Goal: Task Accomplishment & Management: Manage account settings

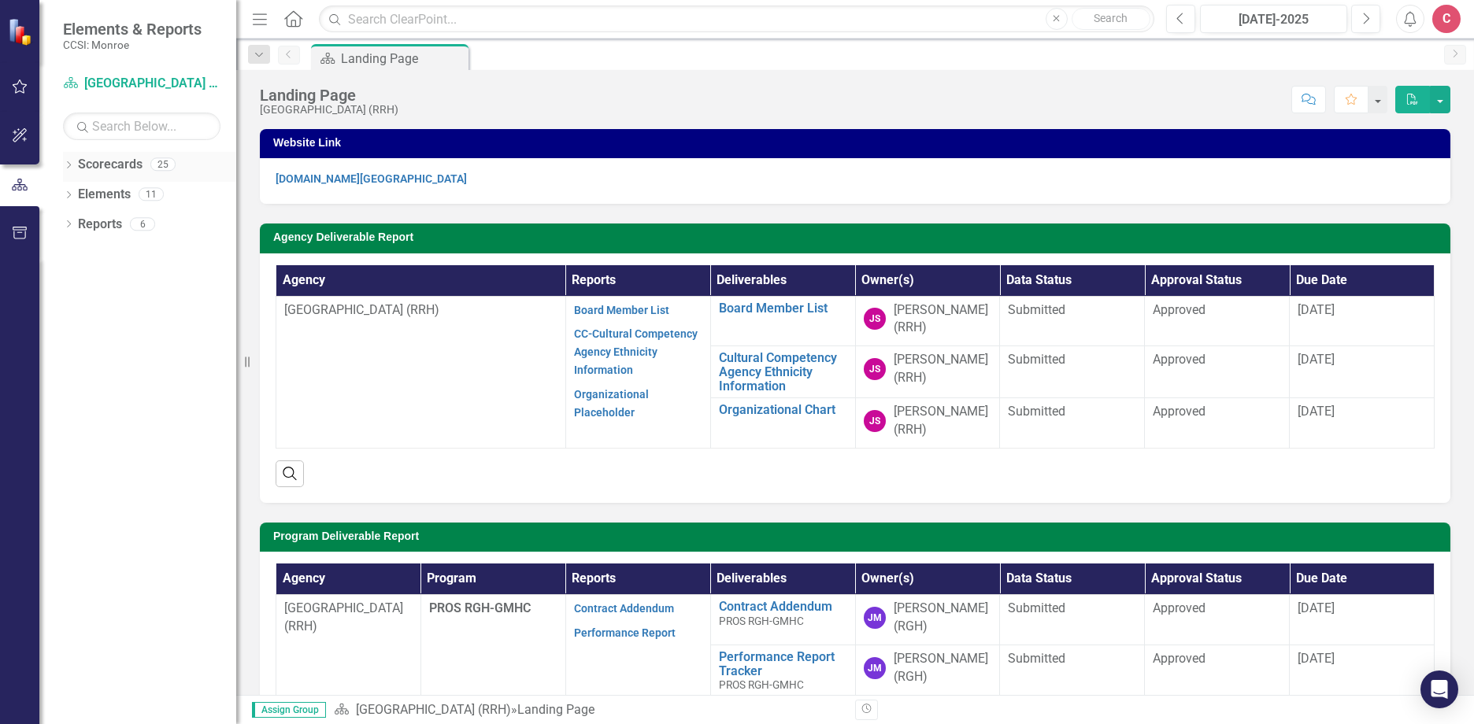
click at [70, 168] on icon "Dropdown" at bounding box center [68, 166] width 11 height 9
click at [76, 198] on icon "Dropdown" at bounding box center [77, 193] width 12 height 9
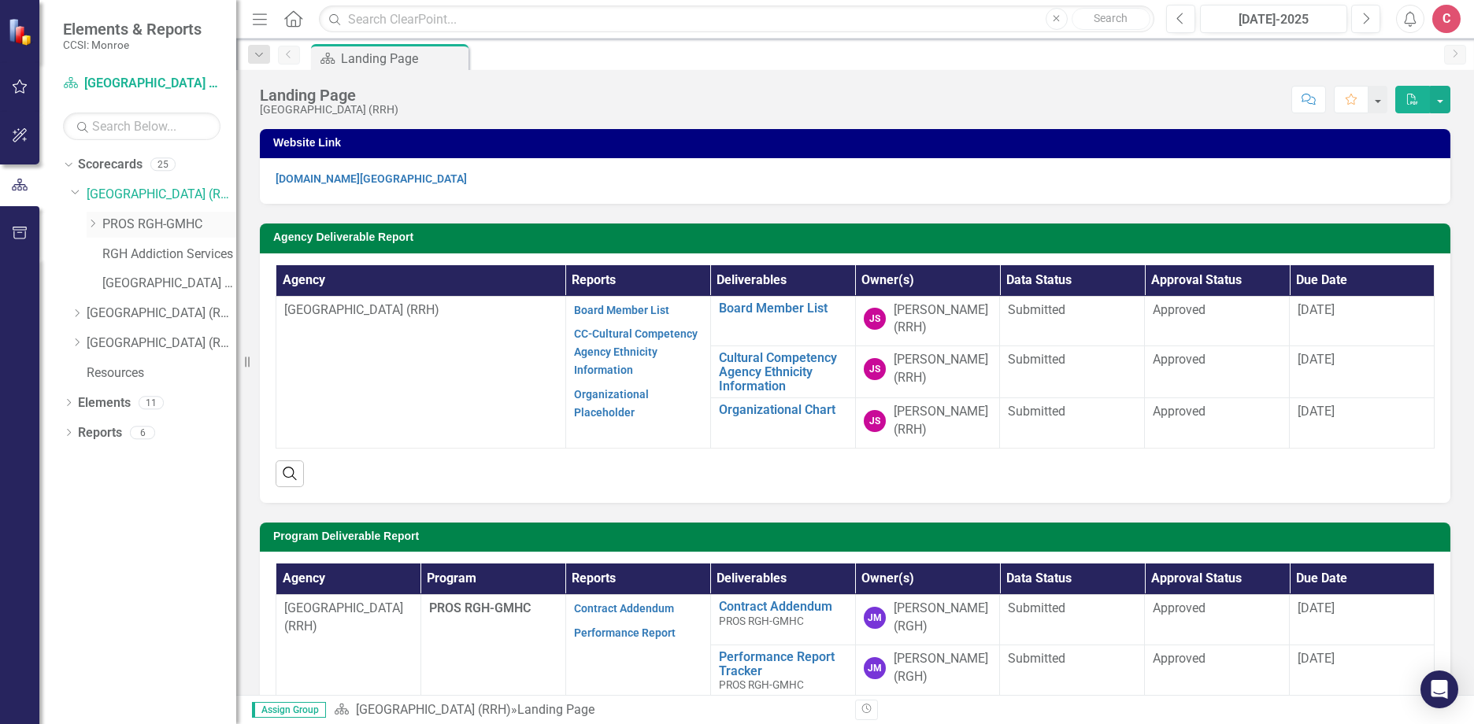
click at [94, 222] on icon "Dropdown" at bounding box center [93, 223] width 12 height 9
click at [137, 257] on link "PROS - Comprehensive with Clinic (6340)" at bounding box center [177, 255] width 118 height 18
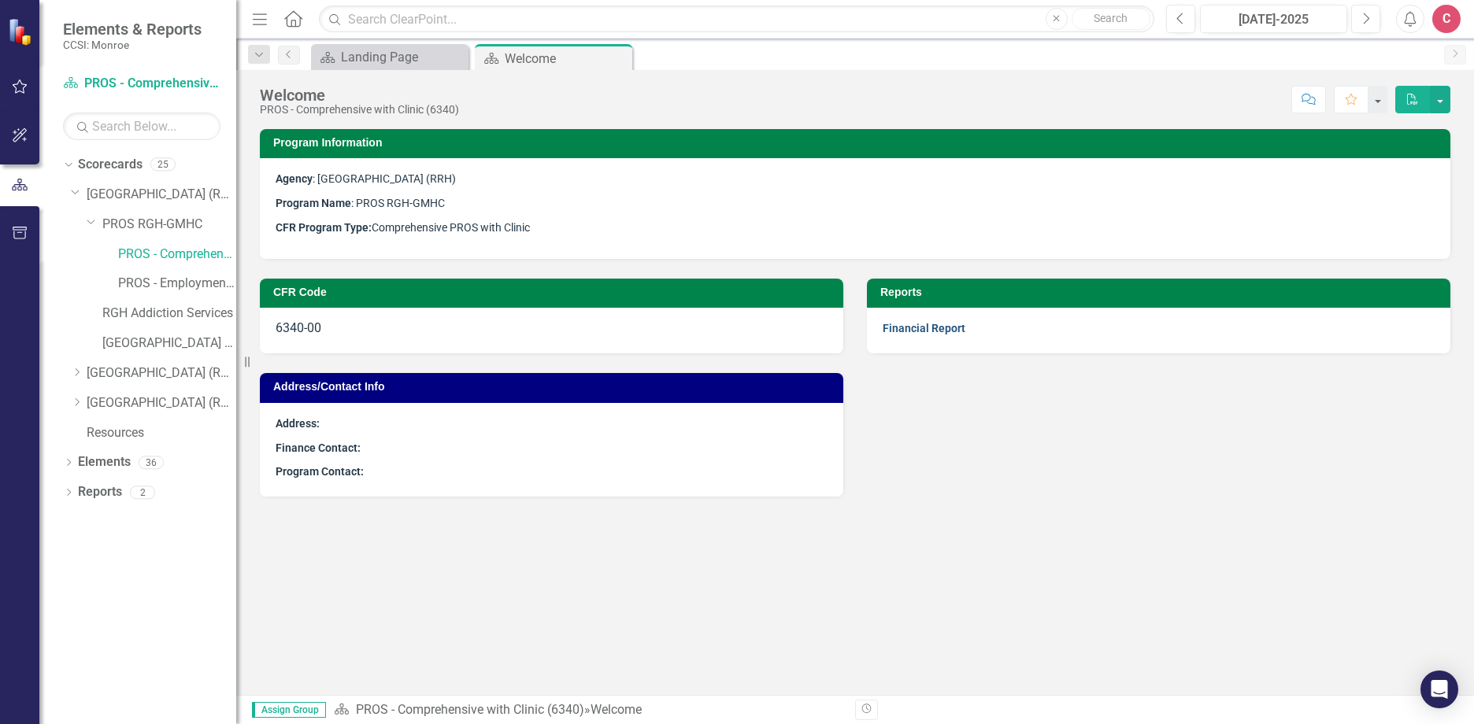
click at [927, 333] on link "Financial Report" at bounding box center [924, 328] width 83 height 13
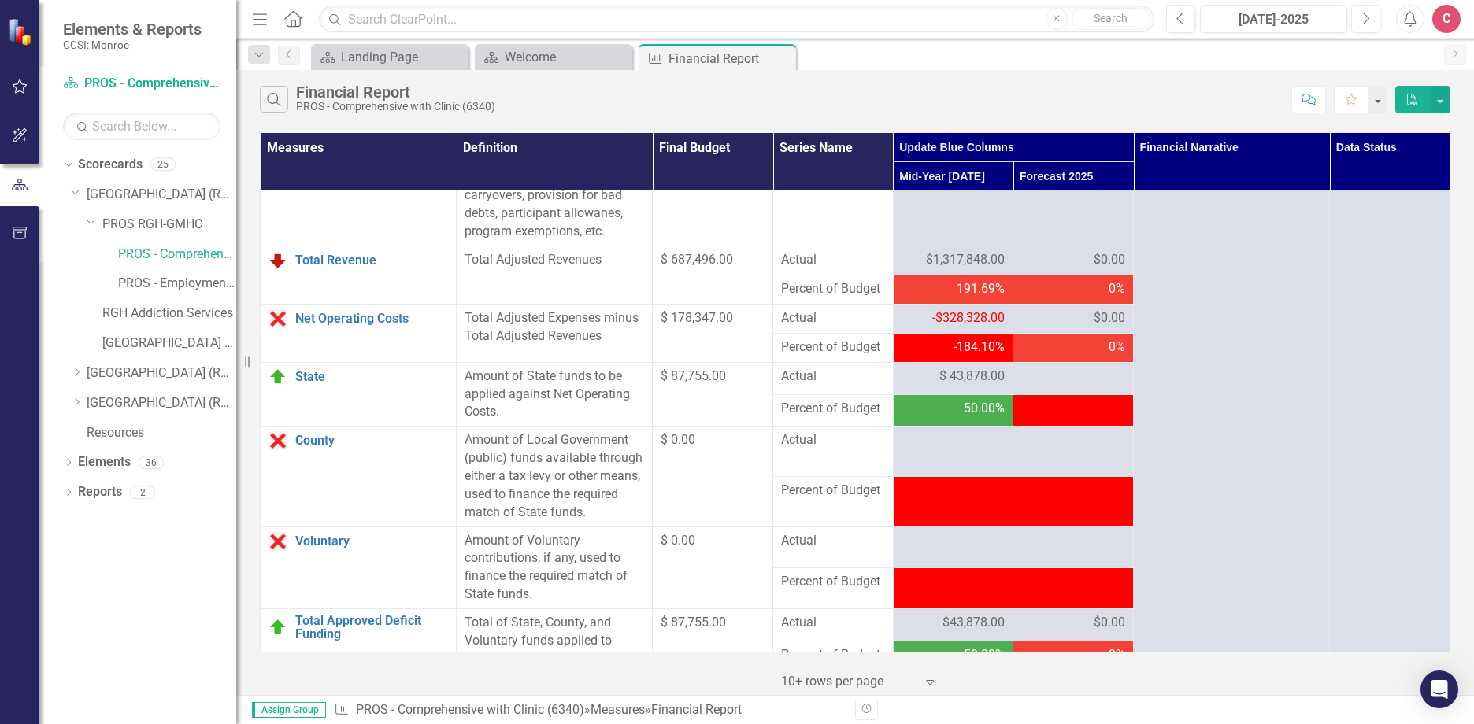
scroll to position [1636, 0]
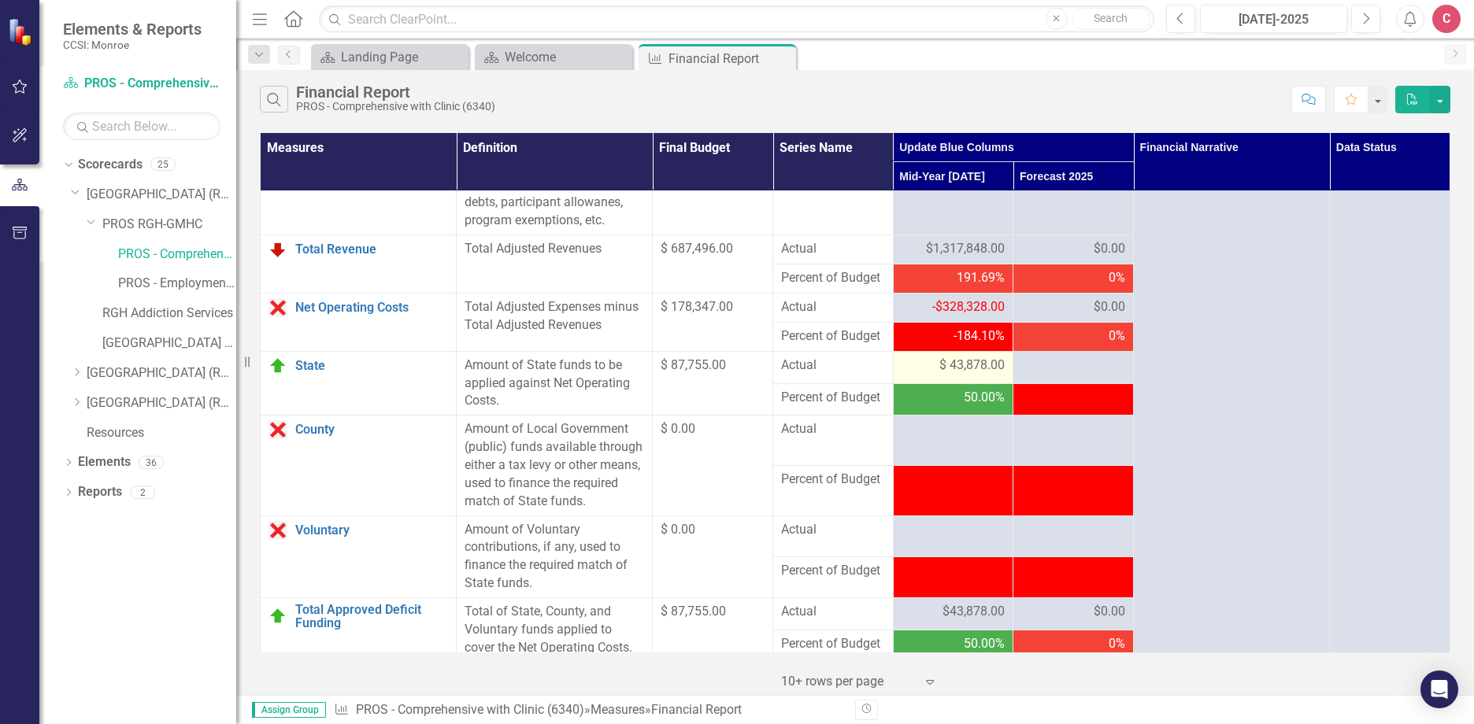
click at [977, 375] on span "$ 43,878.00" at bounding box center [971, 366] width 65 height 18
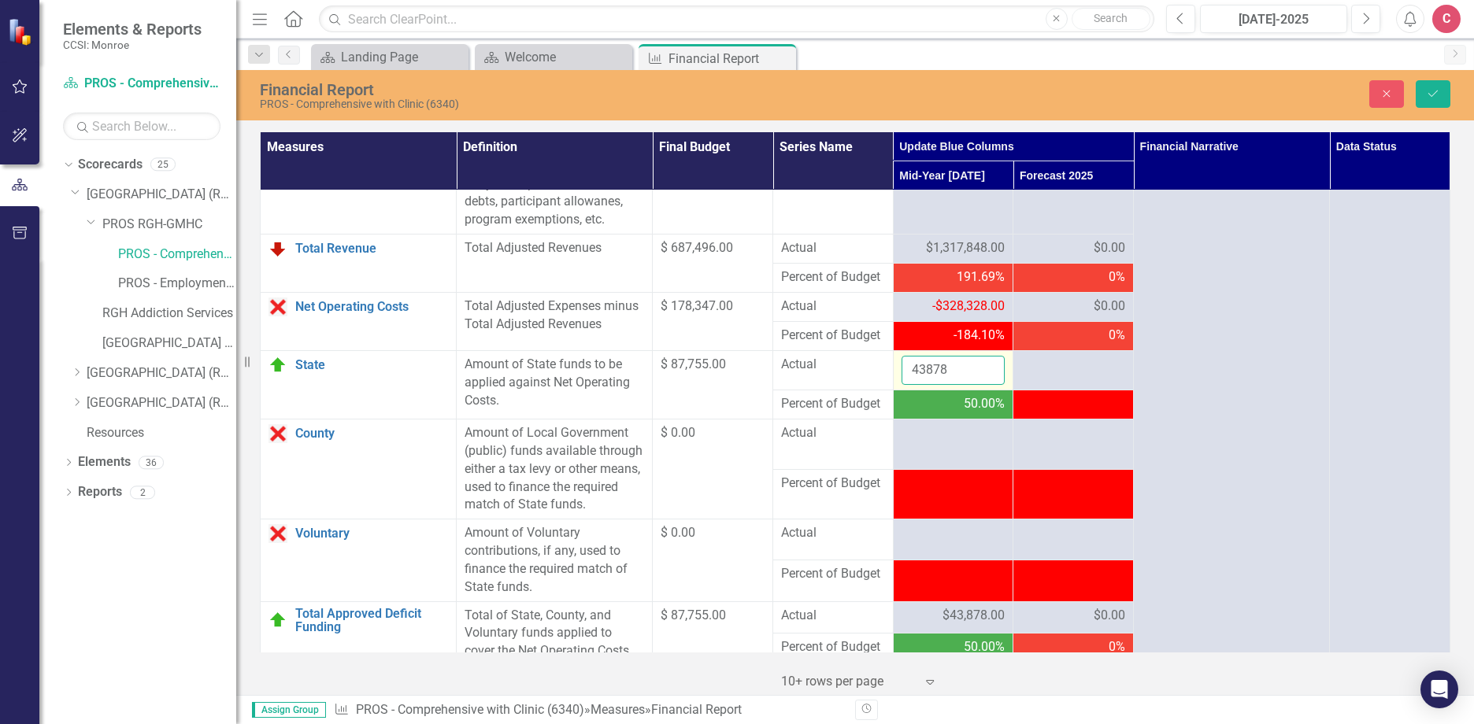
drag, startPoint x: 979, startPoint y: 413, endPoint x: 974, endPoint y: 427, distance: 14.2
click at [974, 385] on input "43878" at bounding box center [953, 370] width 104 height 29
drag, startPoint x: 974, startPoint y: 424, endPoint x: 829, endPoint y: 427, distance: 144.9
click at [843, 390] on tr "State Link Open Element Amount of State funds to be applied against Net Operati…" at bounding box center [856, 370] width 1190 height 39
type input "0"
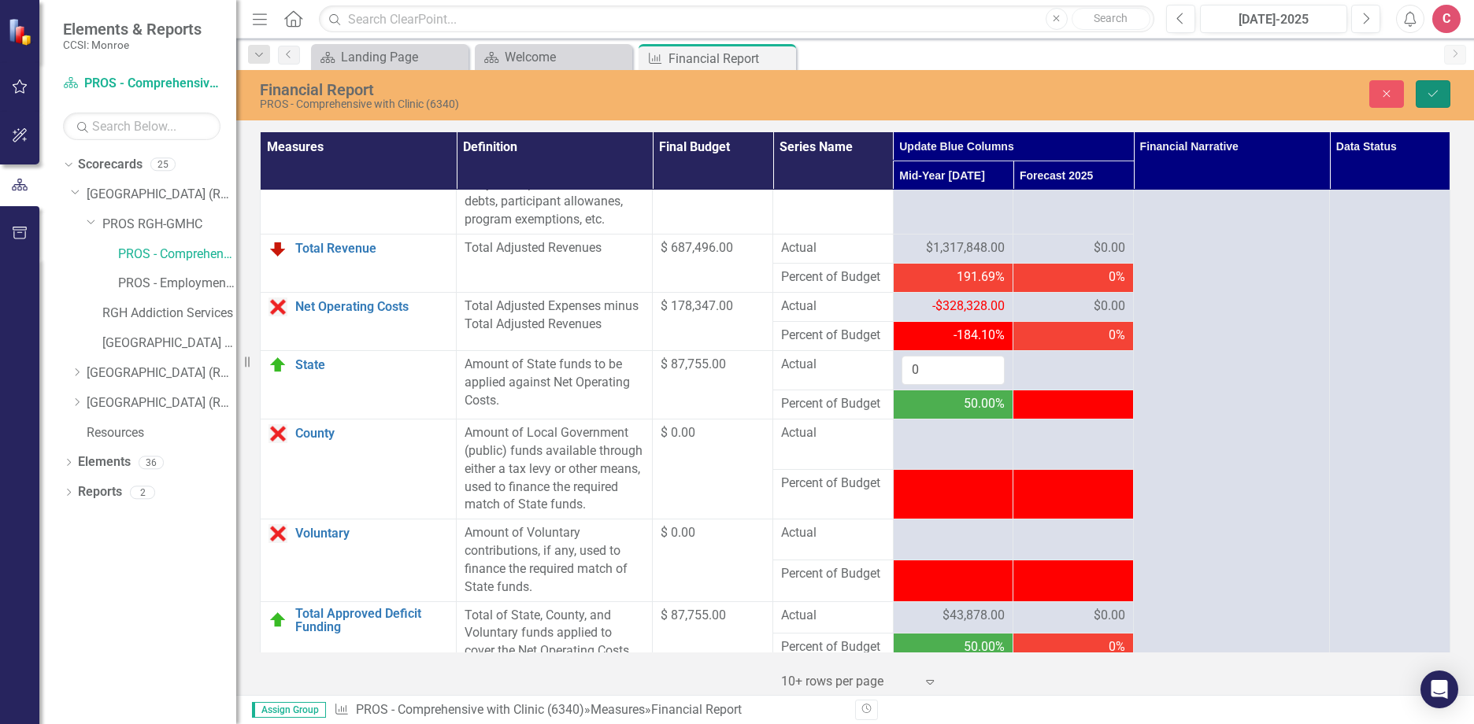
click at [1436, 98] on icon "Save" at bounding box center [1433, 93] width 14 height 11
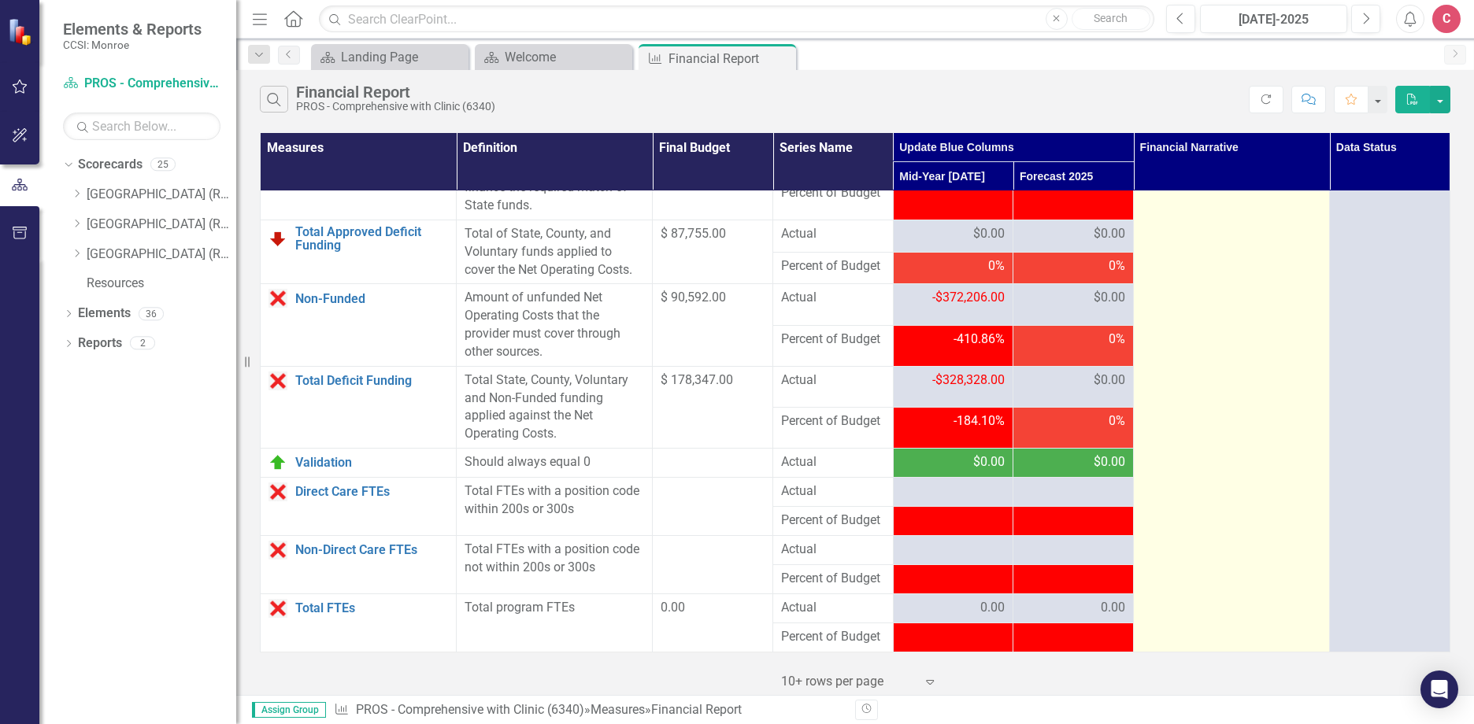
scroll to position [2068, 0]
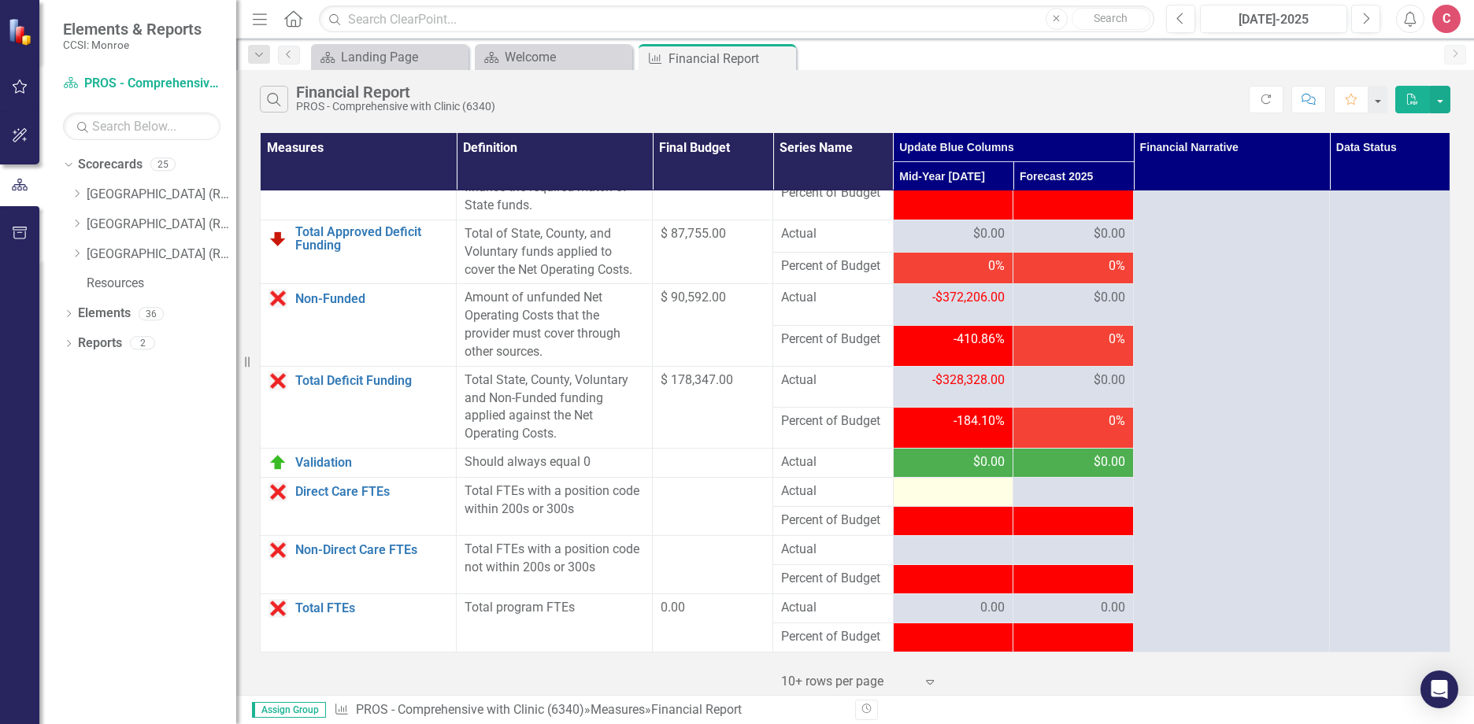
click at [972, 500] on div at bounding box center [953, 492] width 104 height 19
click at [964, 495] on div at bounding box center [953, 492] width 104 height 19
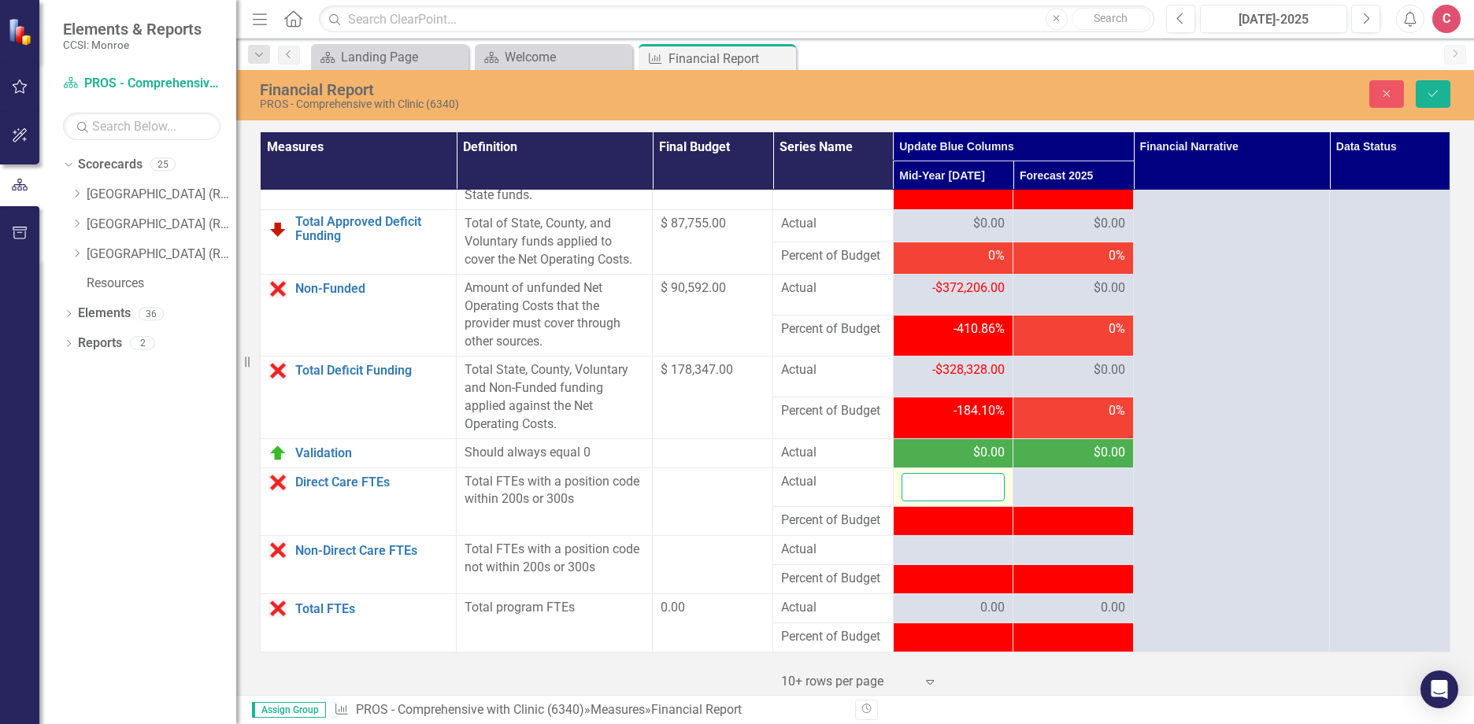
click at [959, 499] on input "number" at bounding box center [953, 487] width 104 height 29
type input "10.61"
click at [939, 560] on div at bounding box center [953, 550] width 104 height 19
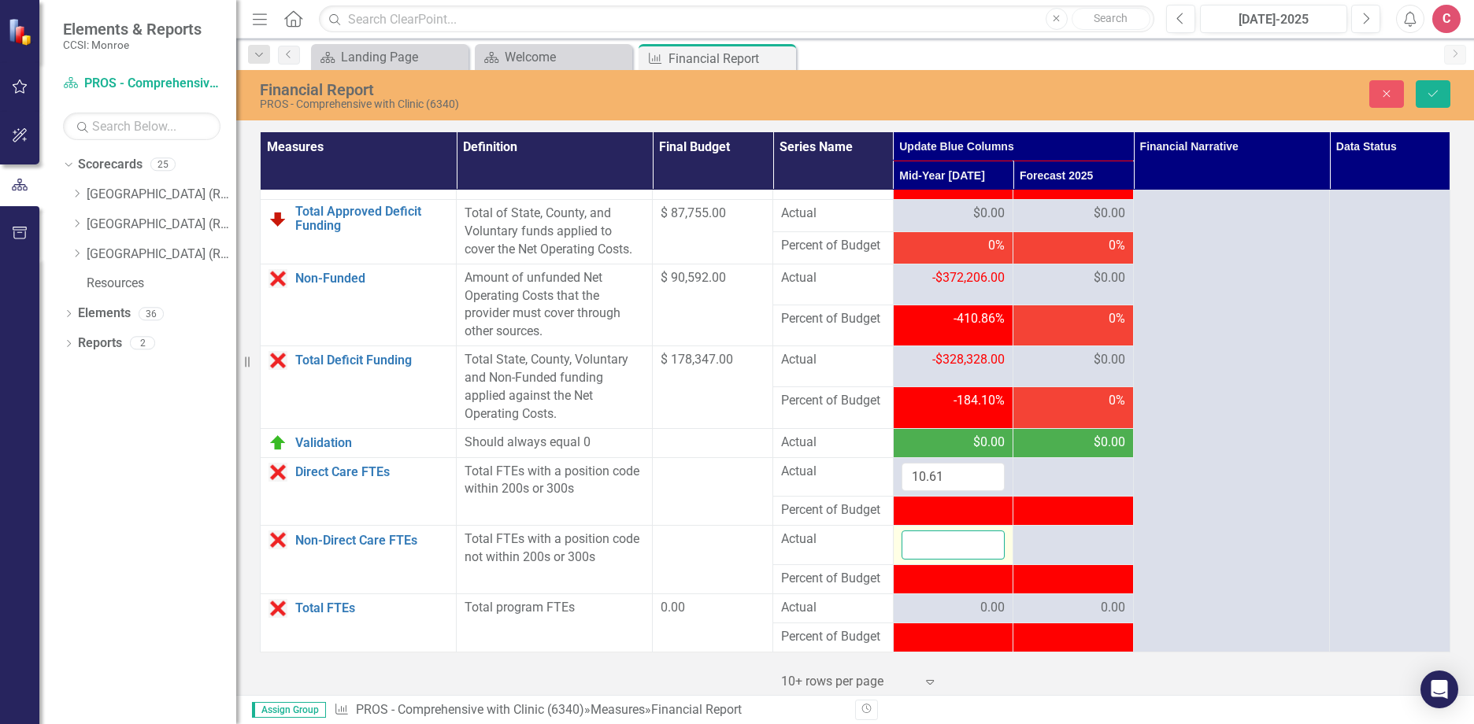
click at [939, 560] on input "number" at bounding box center [953, 545] width 104 height 29
type input "1.18"
click at [1440, 92] on button "Save" at bounding box center [1432, 94] width 35 height 28
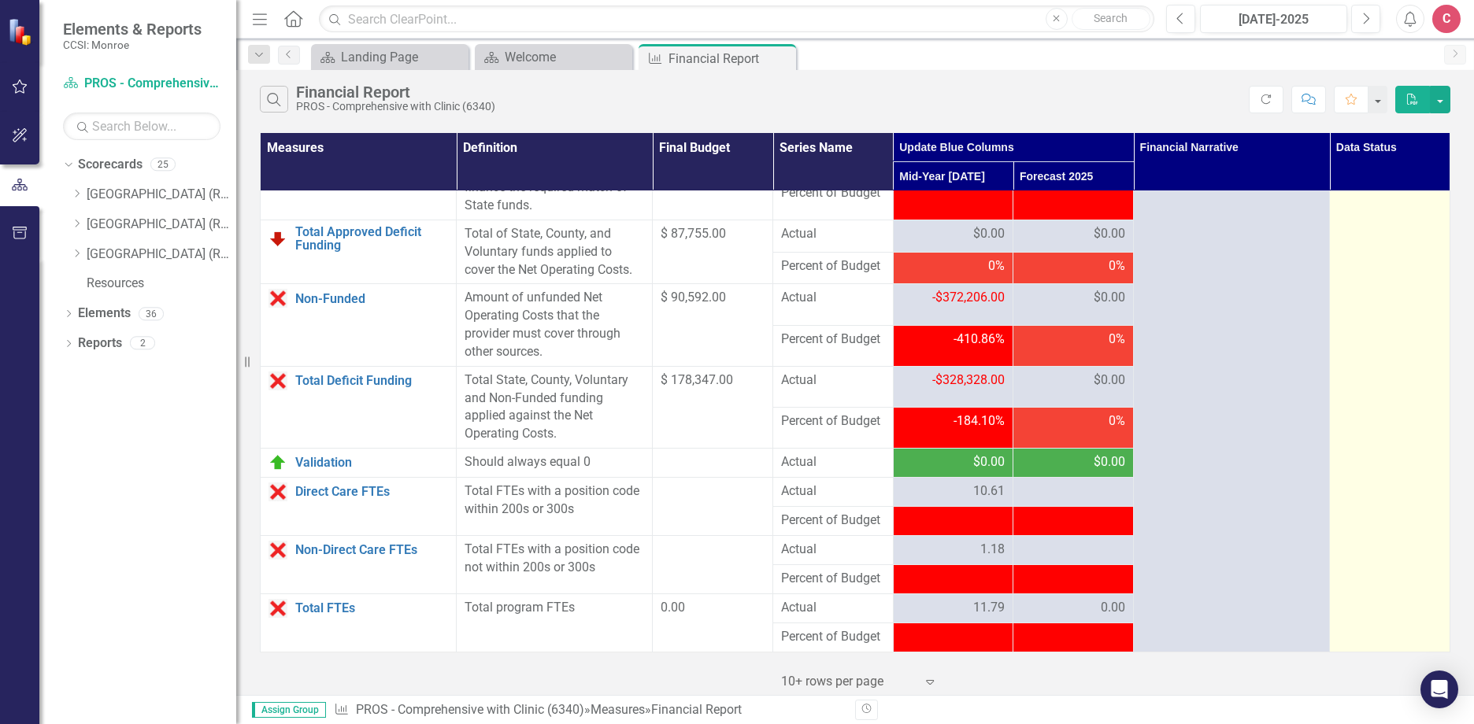
drag, startPoint x: 1380, startPoint y: 231, endPoint x: 1390, endPoint y: 283, distance: 53.0
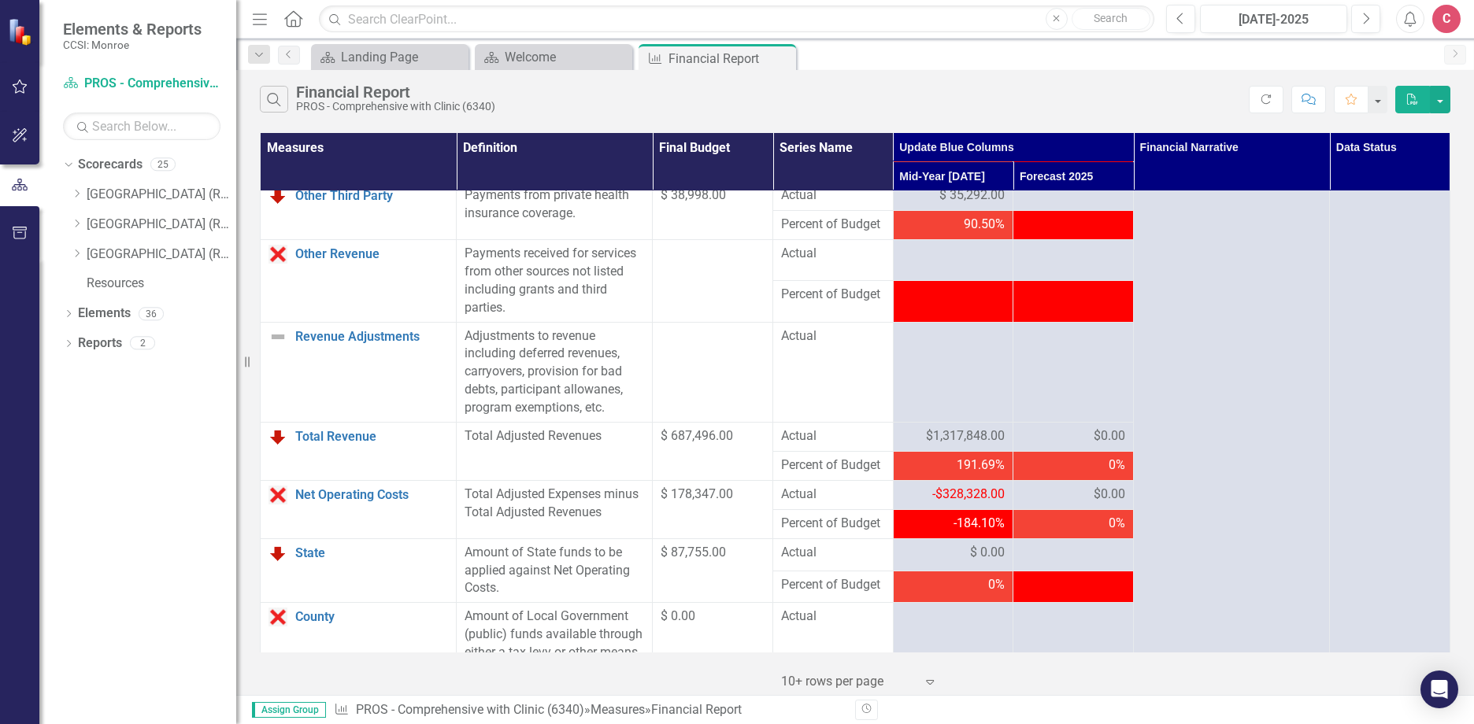
scroll to position [0, 0]
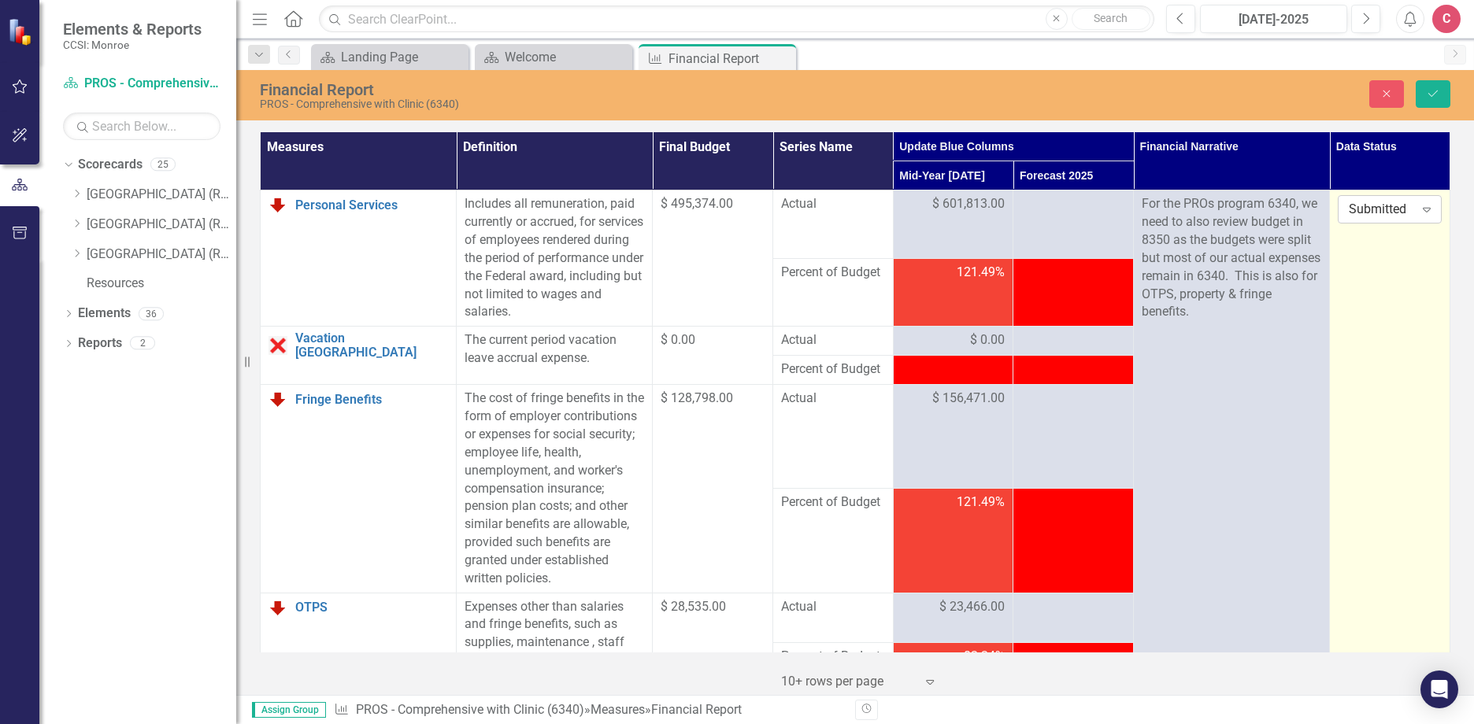
click at [1419, 207] on icon "Expand" at bounding box center [1427, 209] width 16 height 13
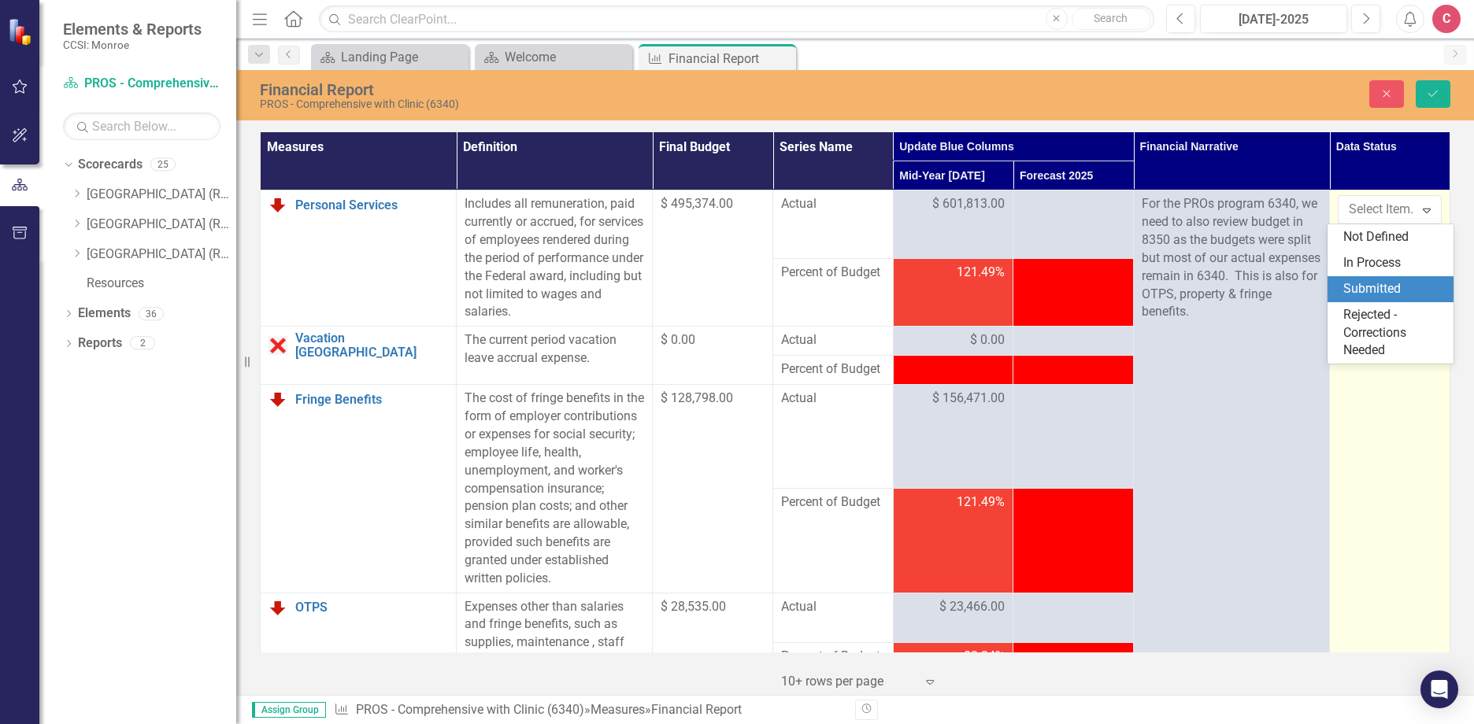
drag, startPoint x: 1386, startPoint y: 283, endPoint x: 1415, endPoint y: 286, distance: 30.1
click at [1386, 284] on div "Submitted" at bounding box center [1393, 289] width 101 height 18
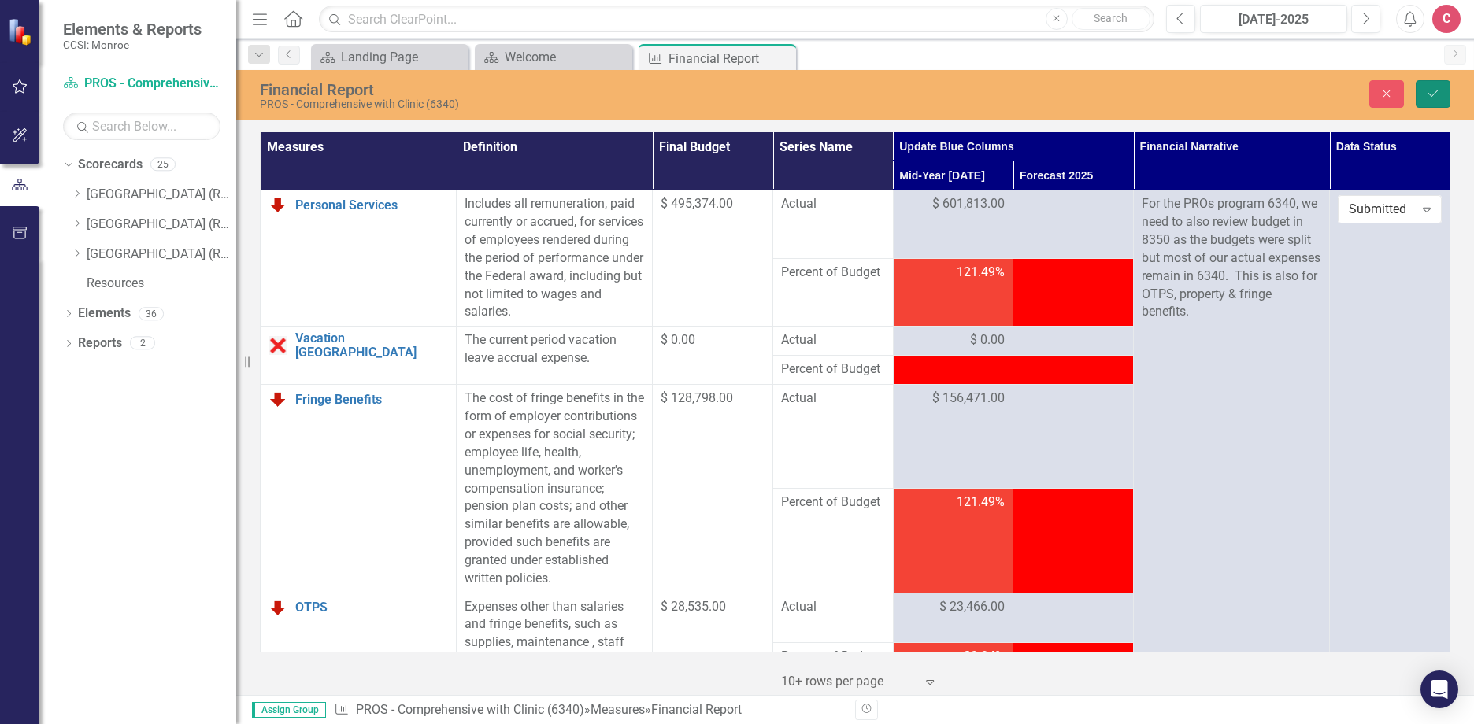
click at [1434, 89] on icon "Save" at bounding box center [1433, 93] width 14 height 11
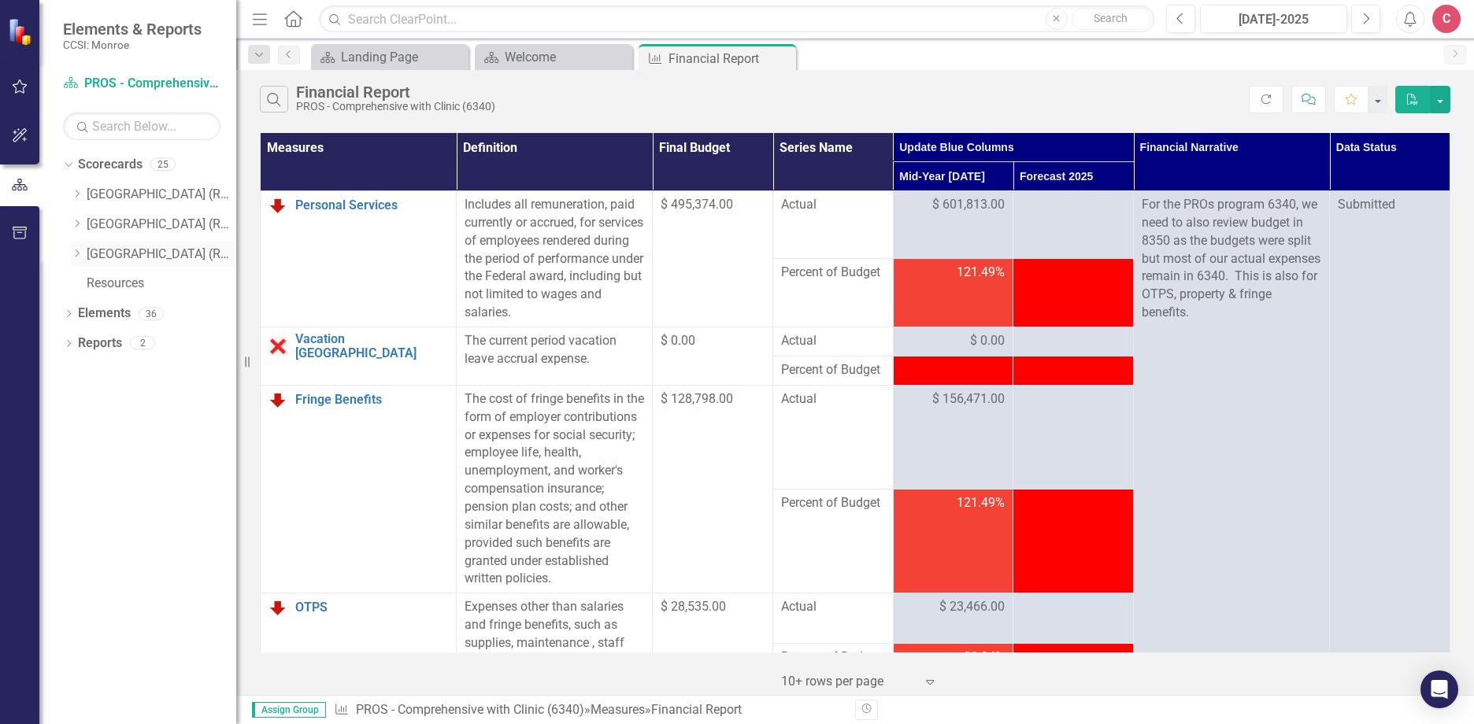
click at [77, 258] on div "Dropdown" at bounding box center [77, 253] width 12 height 13
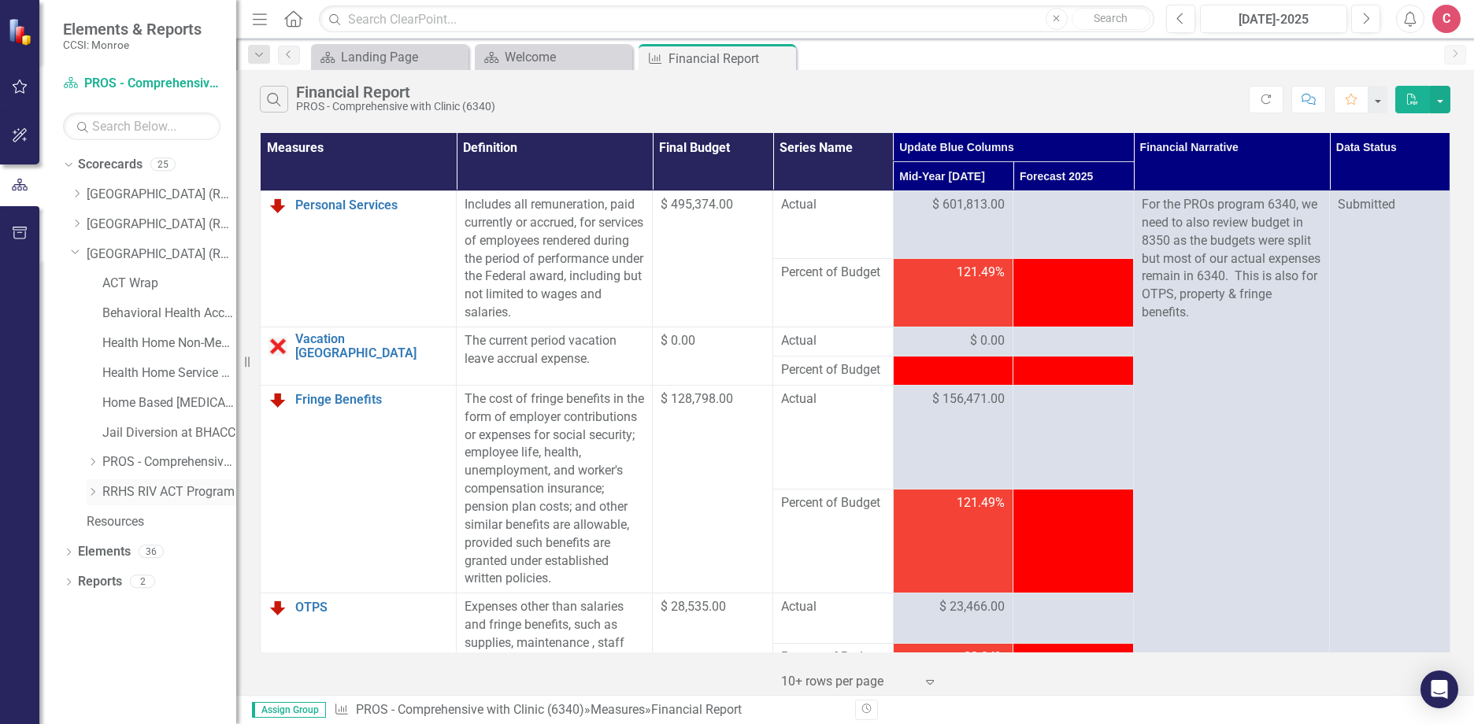
click at [91, 494] on icon "Dropdown" at bounding box center [93, 491] width 12 height 9
drag, startPoint x: 194, startPoint y: 553, endPoint x: 203, endPoint y: 558, distance: 10.6
click at [194, 554] on link "ACT IPS (8360)" at bounding box center [177, 552] width 118 height 18
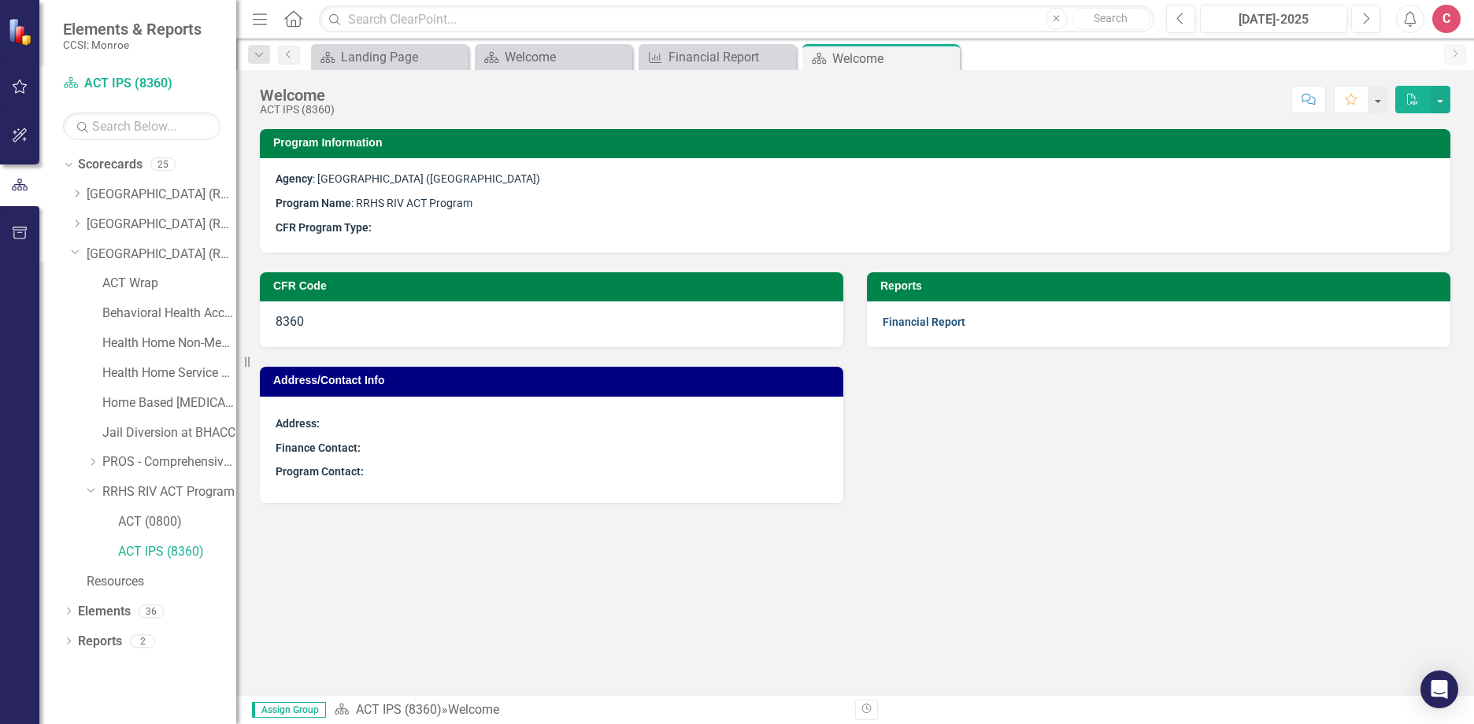
click at [937, 325] on link "Financial Report" at bounding box center [924, 322] width 83 height 13
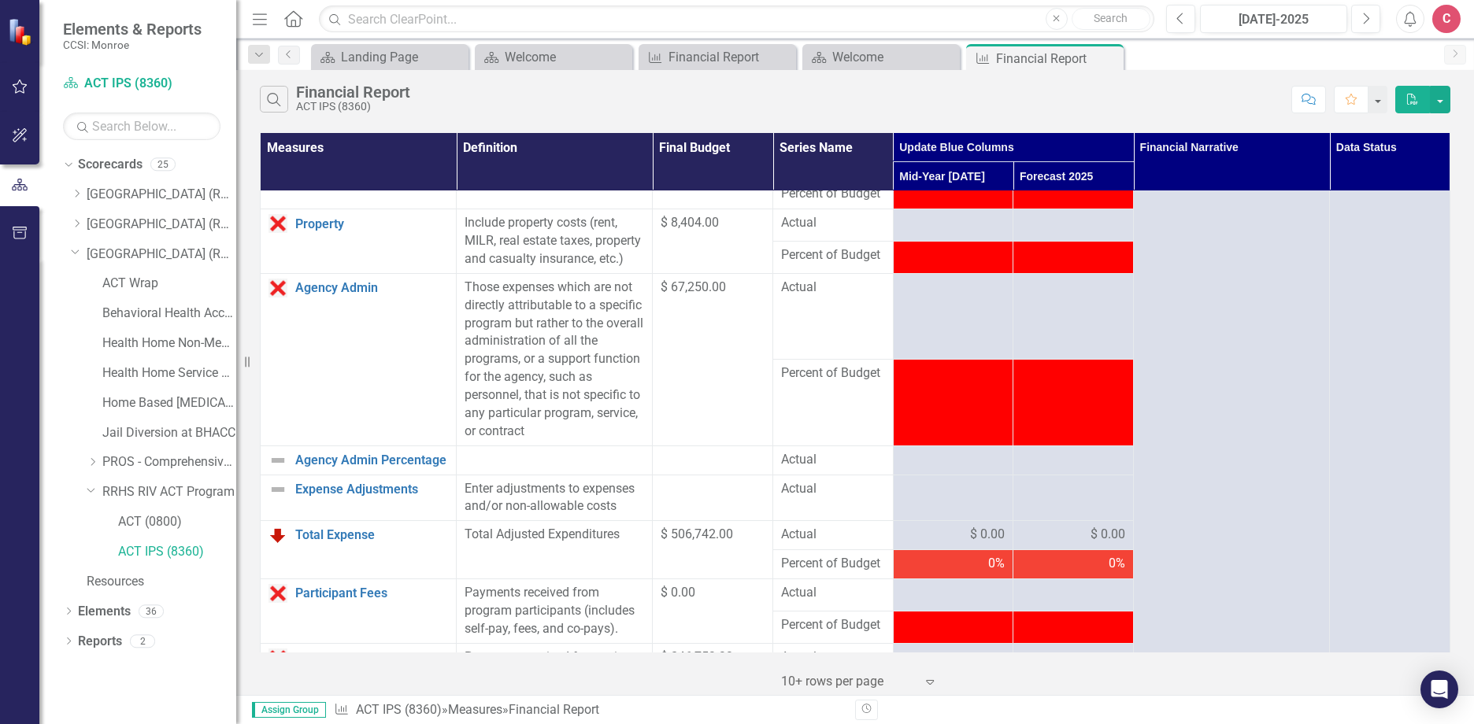
scroll to position [236, 0]
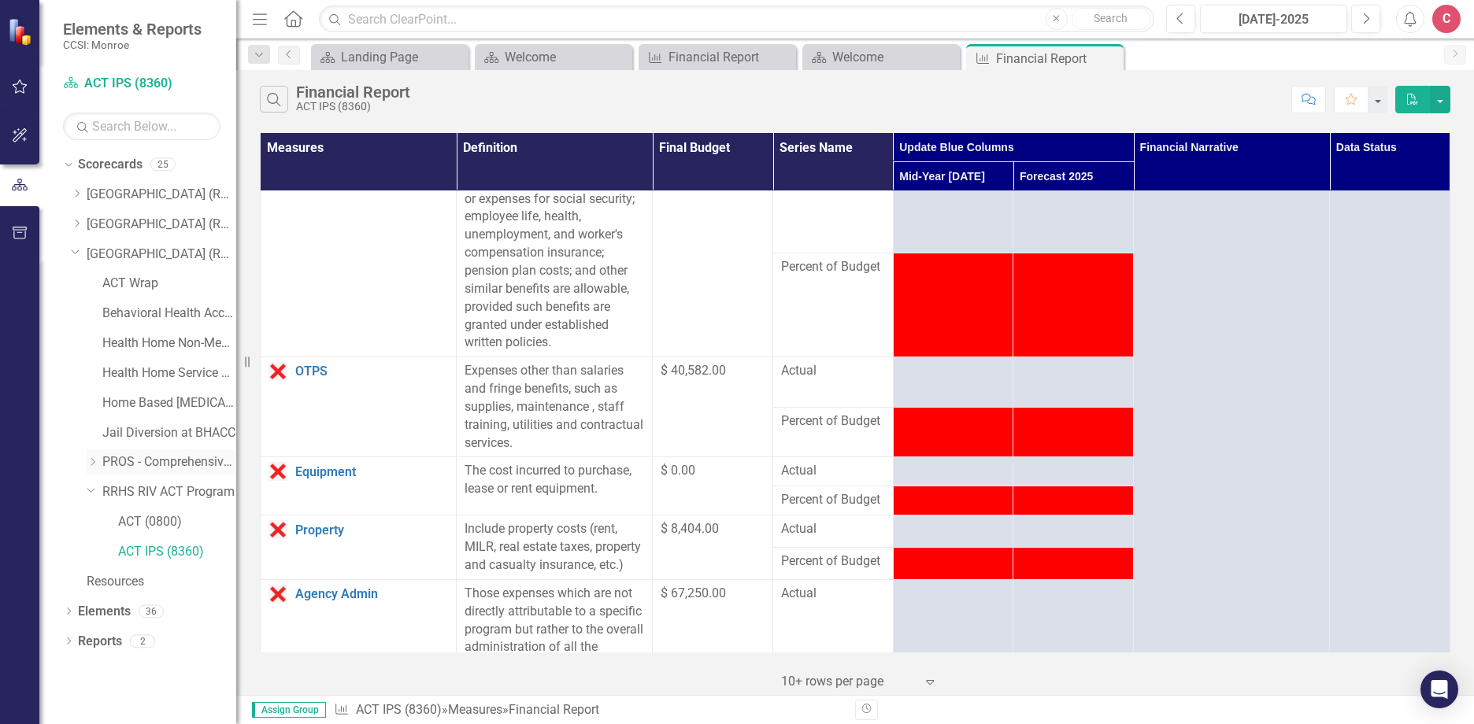
click at [91, 461] on icon "Dropdown" at bounding box center [93, 461] width 12 height 9
click at [185, 518] on link "PROS - Employment Initiative (8350)" at bounding box center [177, 522] width 118 height 18
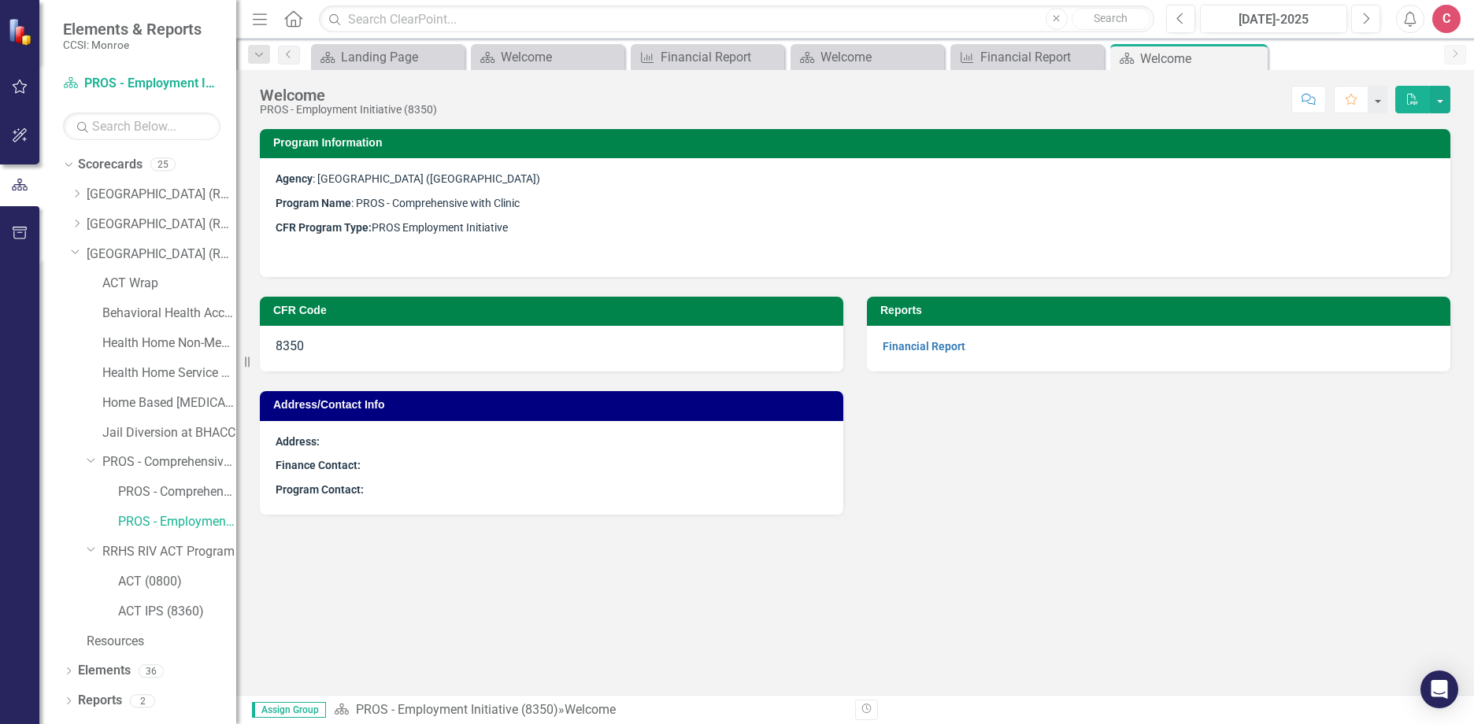
click at [949, 354] on p "Financial Report" at bounding box center [1159, 347] width 552 height 18
click at [949, 343] on link "Financial Report" at bounding box center [924, 346] width 83 height 13
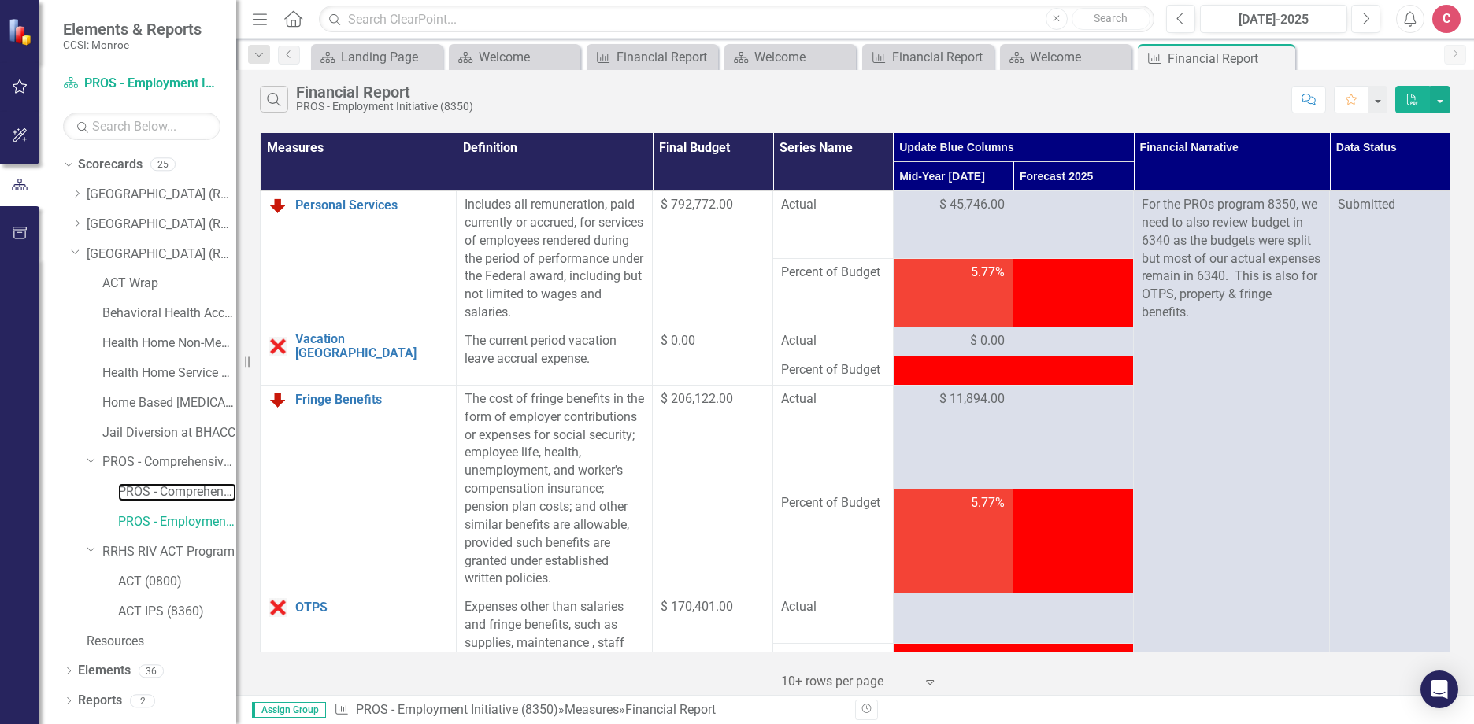
drag, startPoint x: 187, startPoint y: 483, endPoint x: 1372, endPoint y: 698, distance: 1204.0
click at [187, 483] on link "PROS - Comprehensive with Clinic (6340)" at bounding box center [177, 492] width 118 height 18
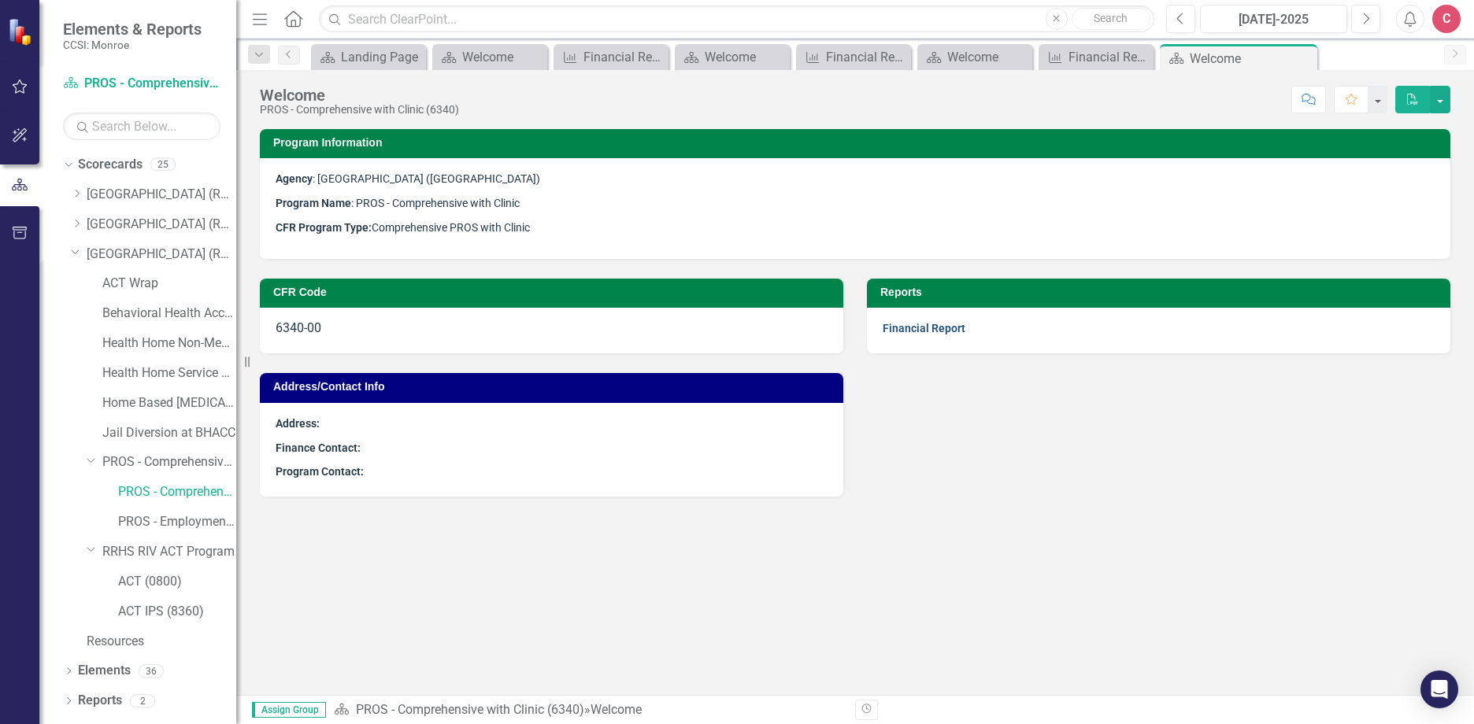
click at [949, 328] on link "Financial Report" at bounding box center [924, 328] width 83 height 13
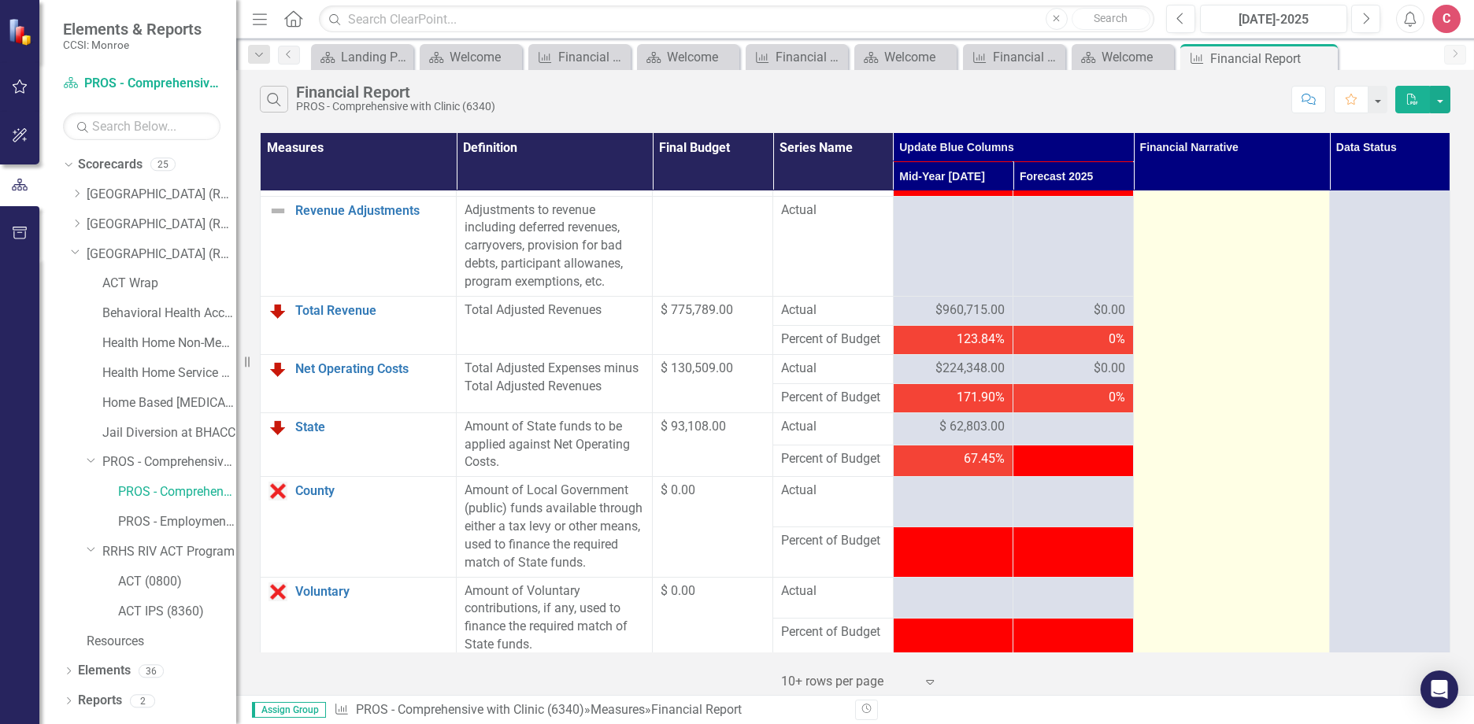
scroll to position [2047, 0]
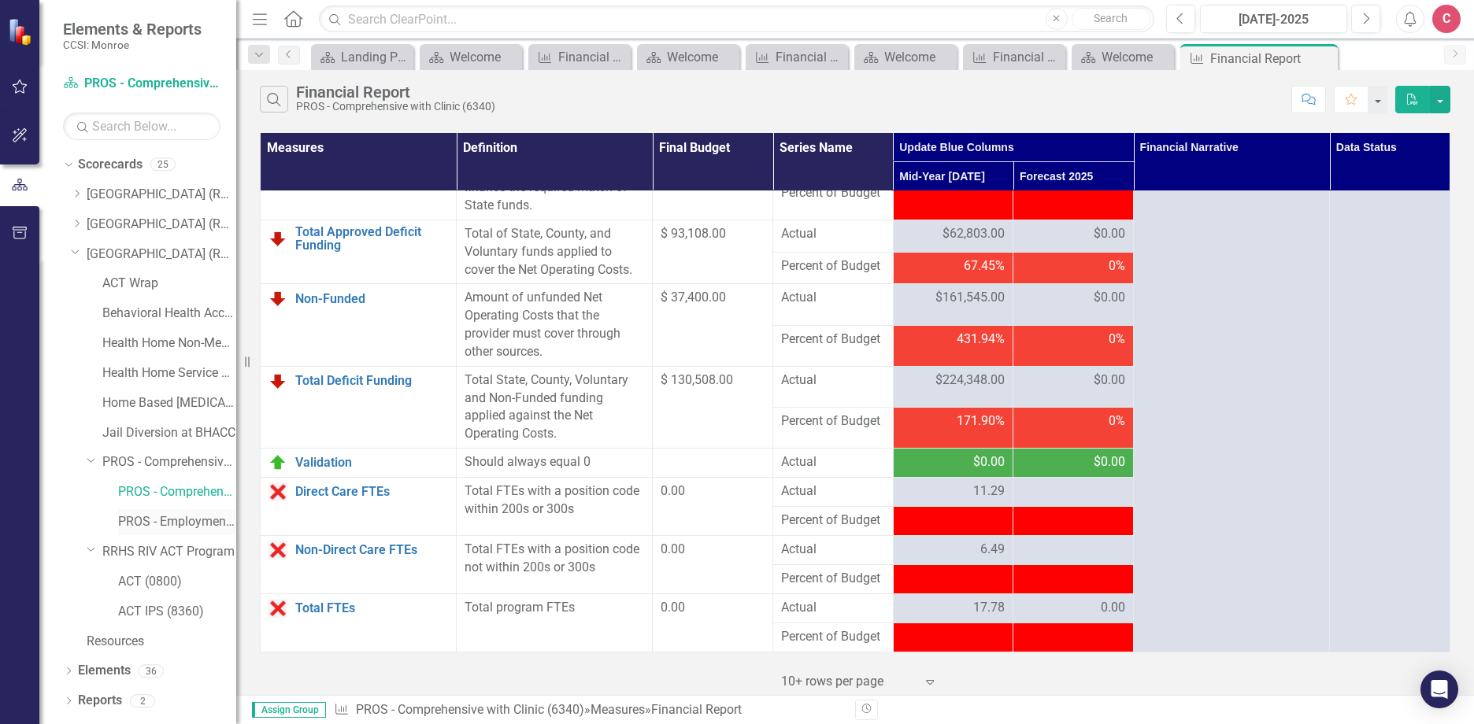
click at [160, 513] on link "PROS - Employment Initiative (8350)" at bounding box center [177, 522] width 118 height 18
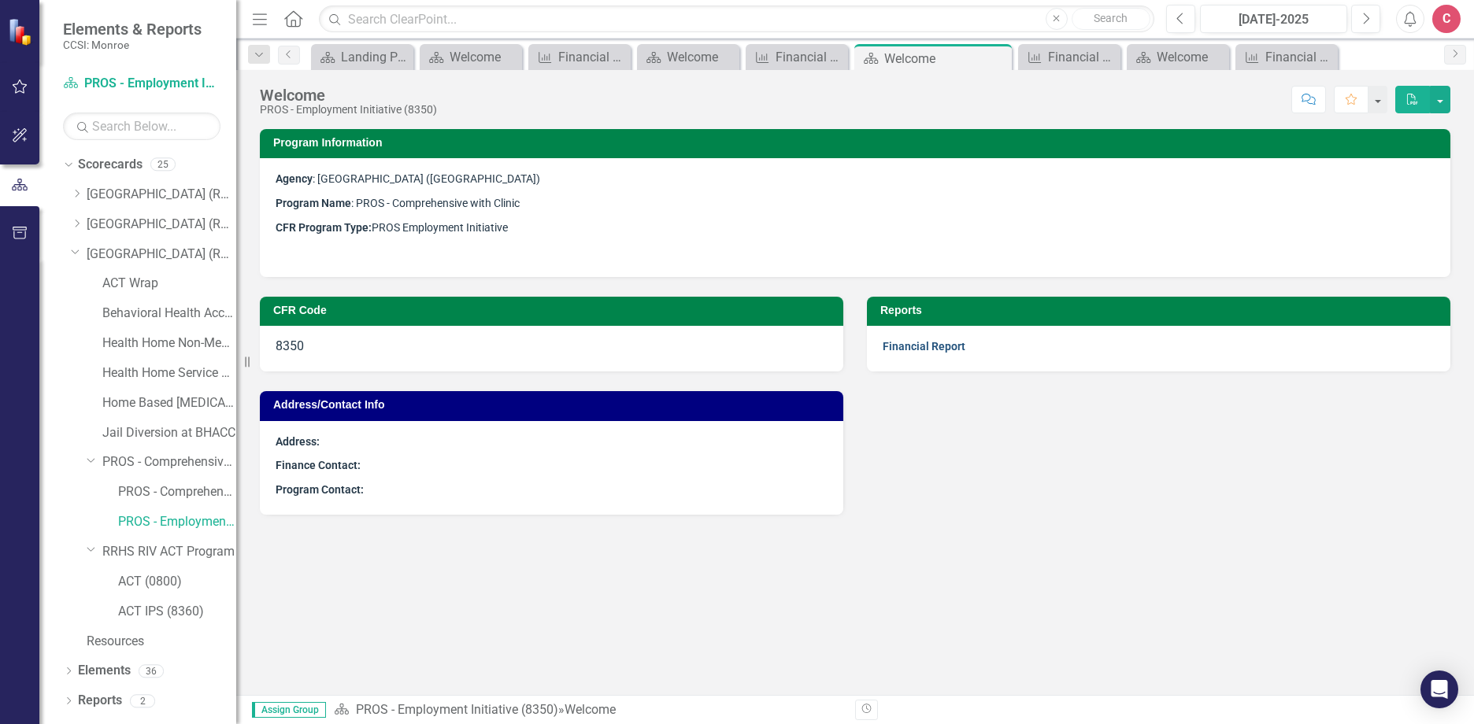
click at [915, 347] on link "Financial Report" at bounding box center [924, 346] width 83 height 13
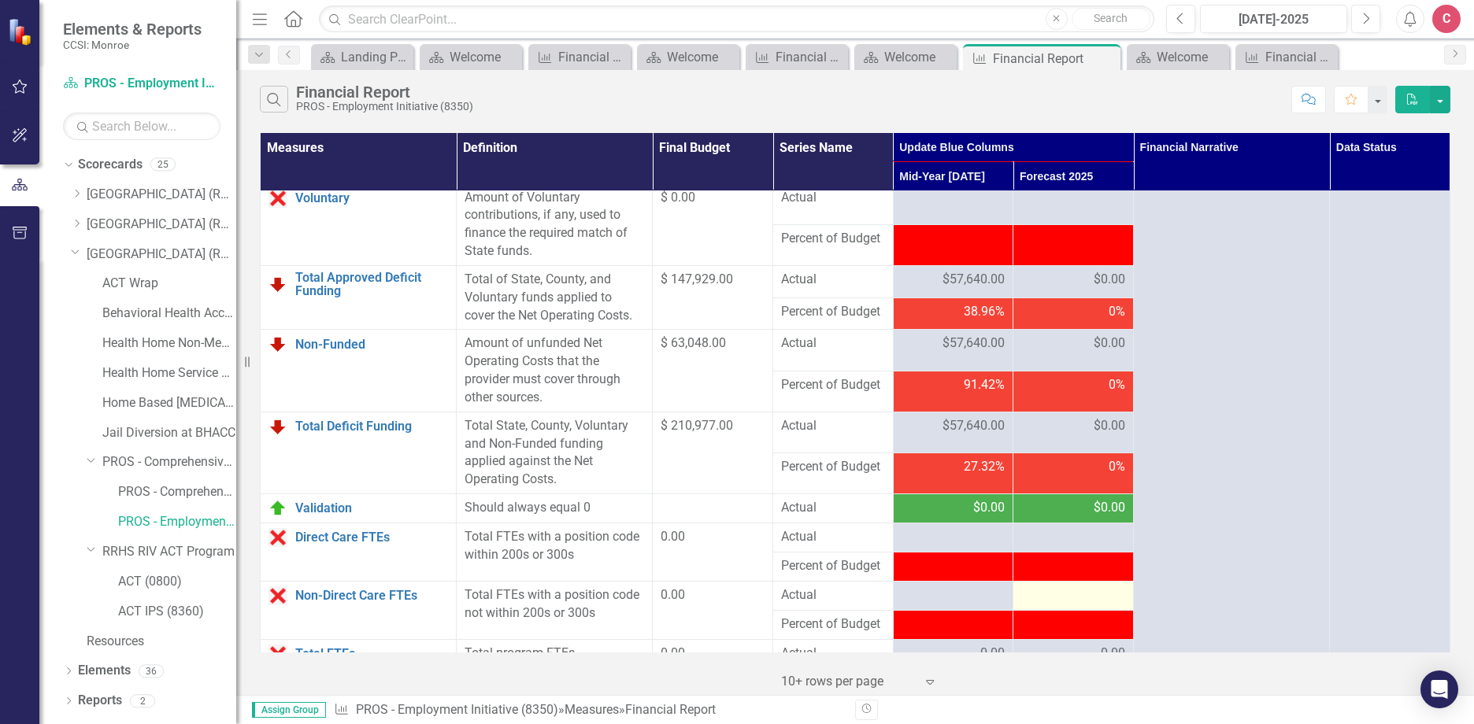
scroll to position [2068, 0]
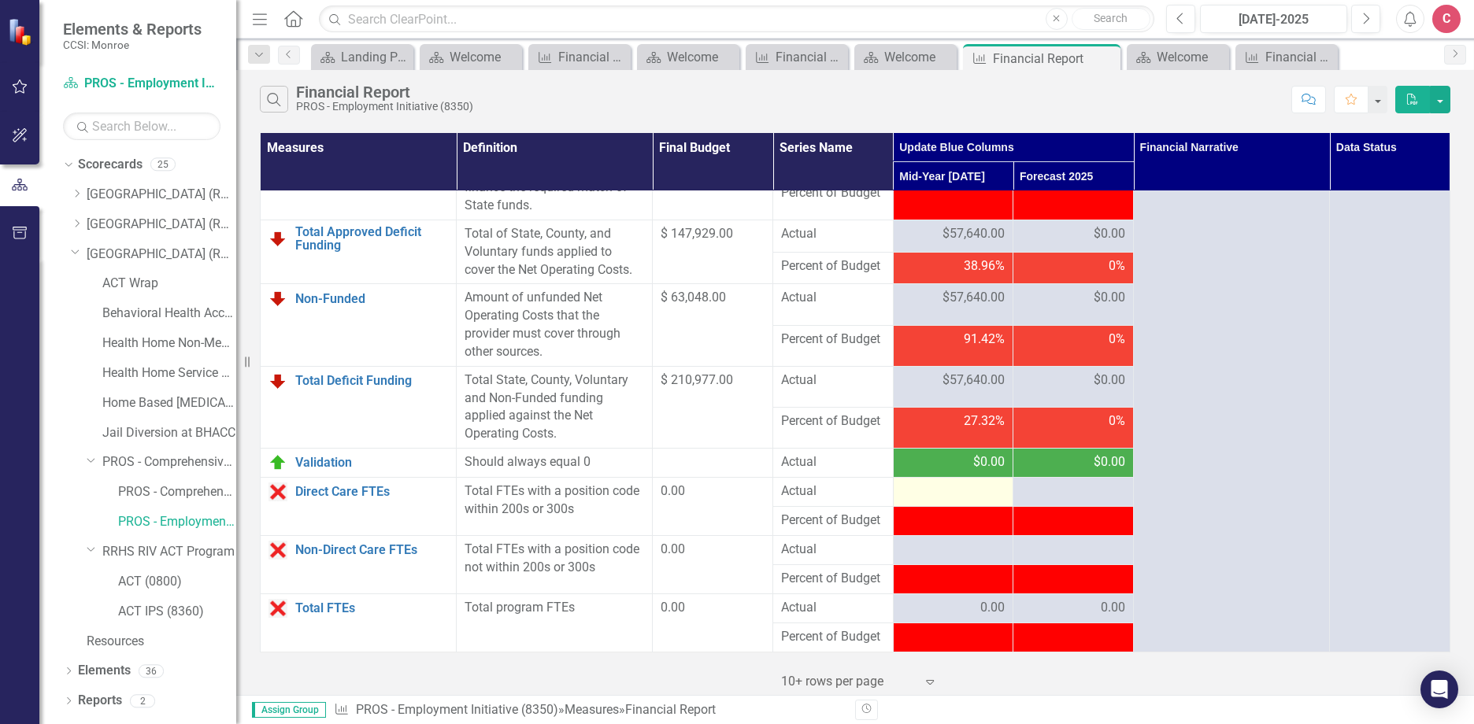
click at [925, 496] on div at bounding box center [953, 492] width 104 height 19
click at [926, 497] on div at bounding box center [953, 492] width 104 height 19
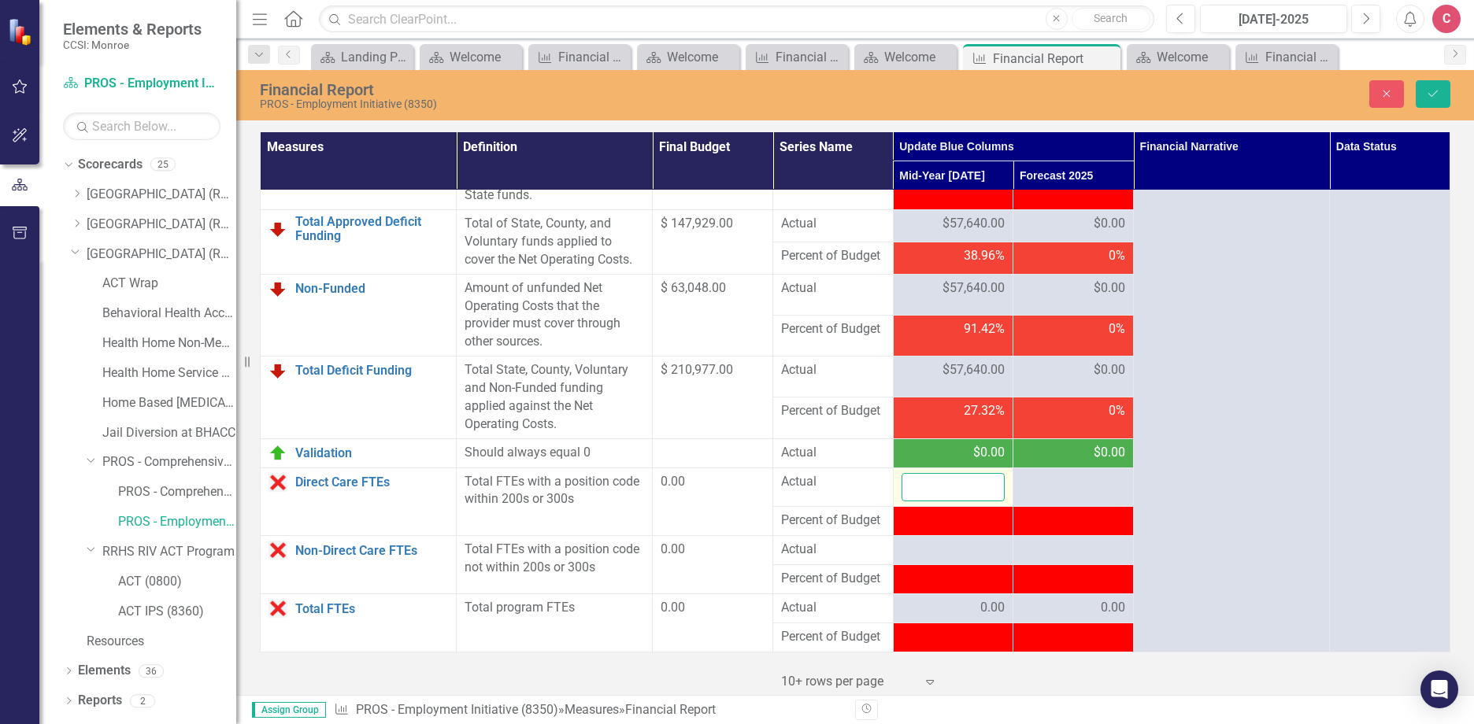
click at [939, 498] on input "number" at bounding box center [953, 487] width 104 height 29
type input "1"
click at [940, 559] on div at bounding box center [953, 550] width 104 height 19
click at [942, 559] on div at bounding box center [953, 550] width 104 height 19
click at [927, 560] on div at bounding box center [953, 550] width 104 height 19
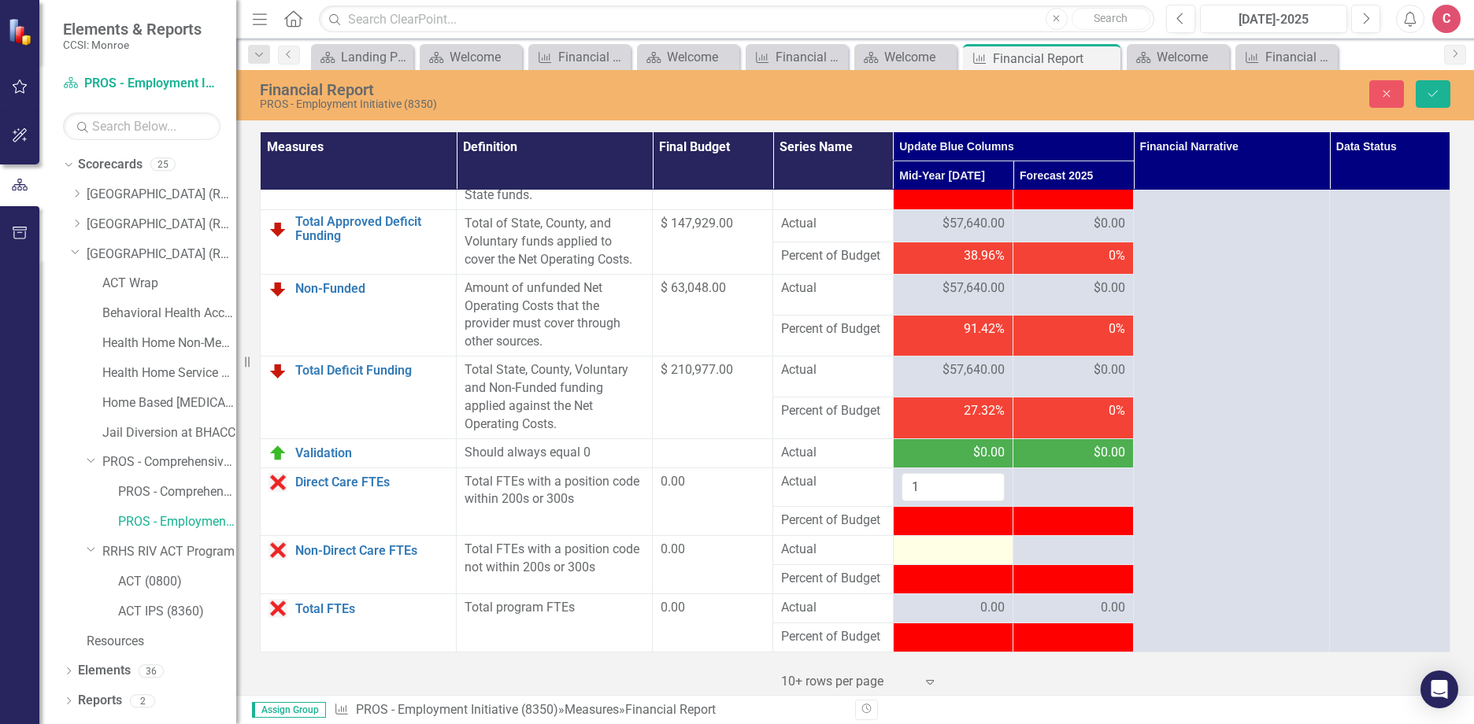
click at [927, 560] on div at bounding box center [953, 550] width 104 height 19
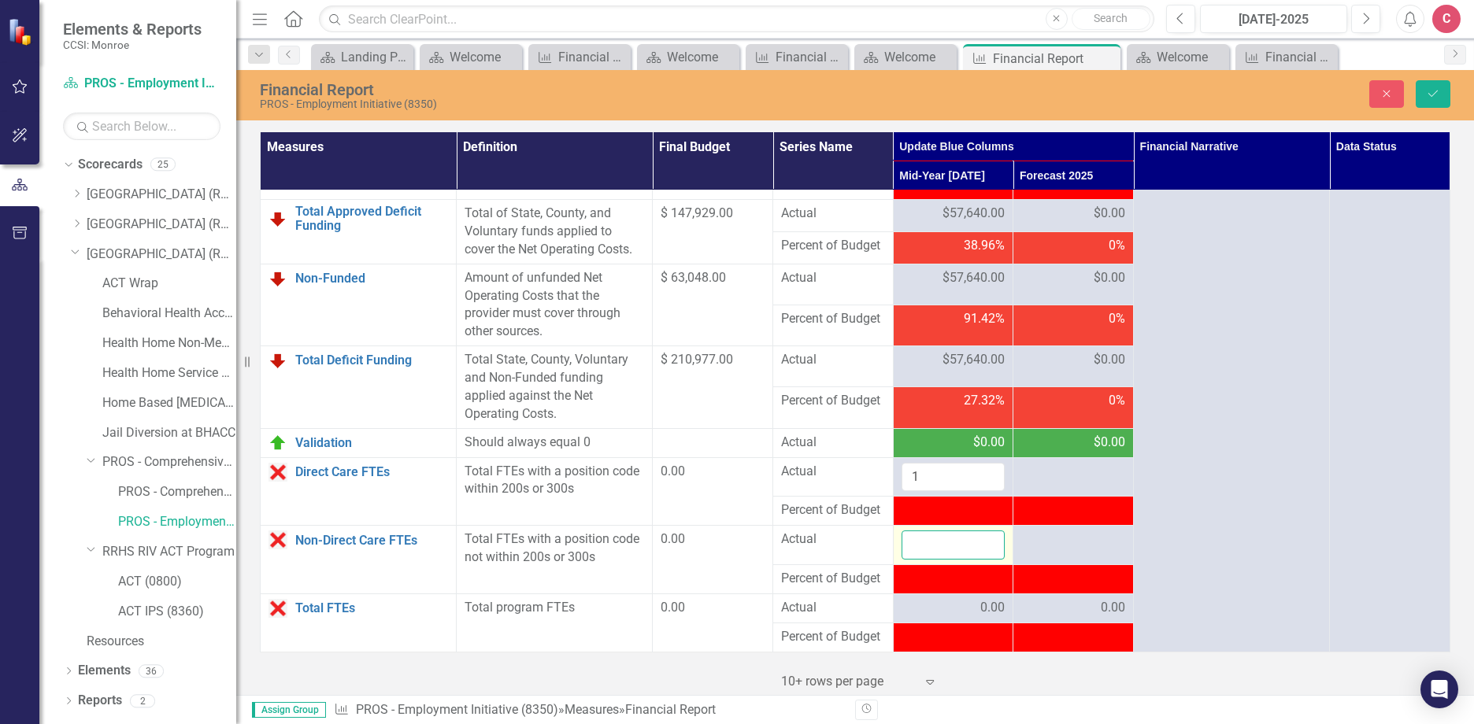
click at [951, 560] on input "number" at bounding box center [953, 545] width 104 height 29
type input "1"
click at [1424, 87] on button "Save" at bounding box center [1432, 94] width 35 height 28
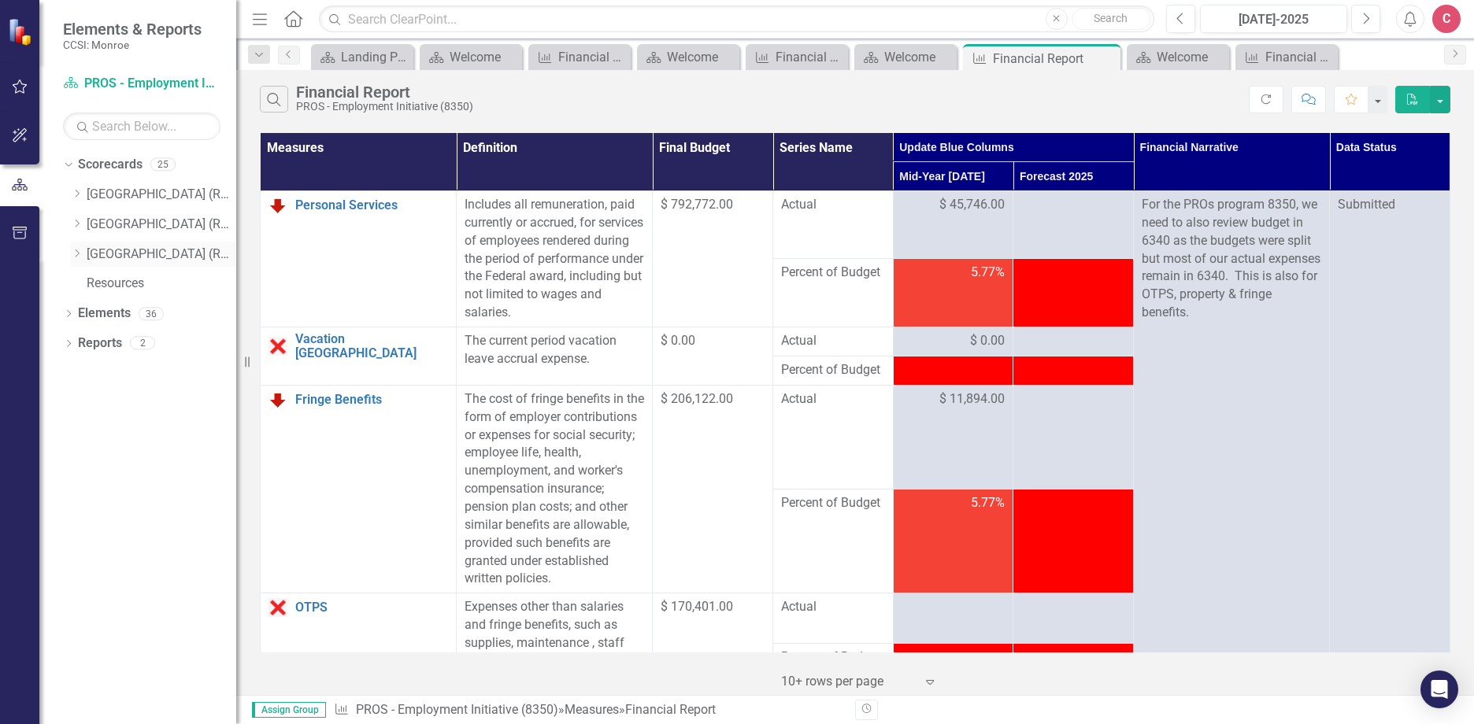
click at [76, 255] on icon "Dropdown" at bounding box center [77, 253] width 12 height 9
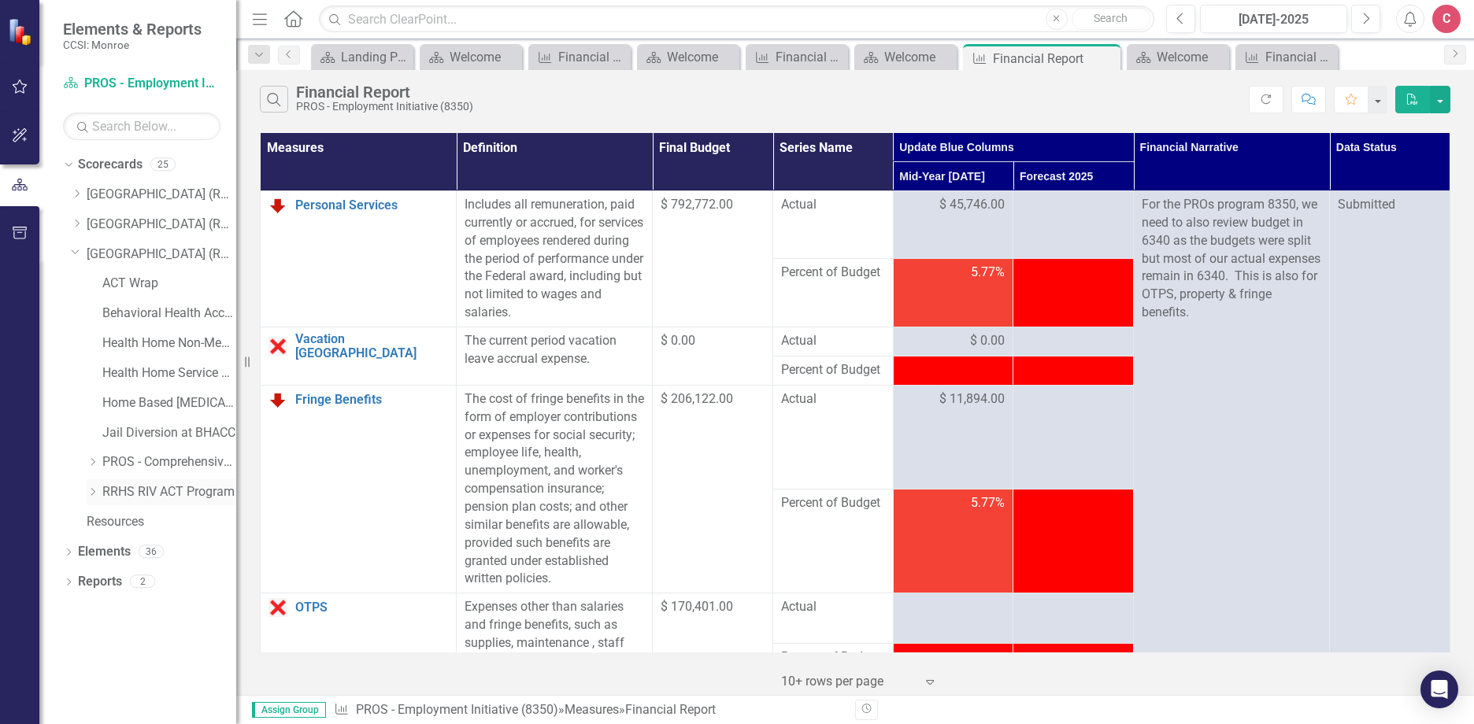
click at [90, 491] on icon "Dropdown" at bounding box center [93, 491] width 12 height 9
click at [165, 542] on div "ACT IPS (8360)" at bounding box center [177, 552] width 118 height 26
click at [133, 555] on link "ACT IPS (8360)" at bounding box center [177, 552] width 118 height 18
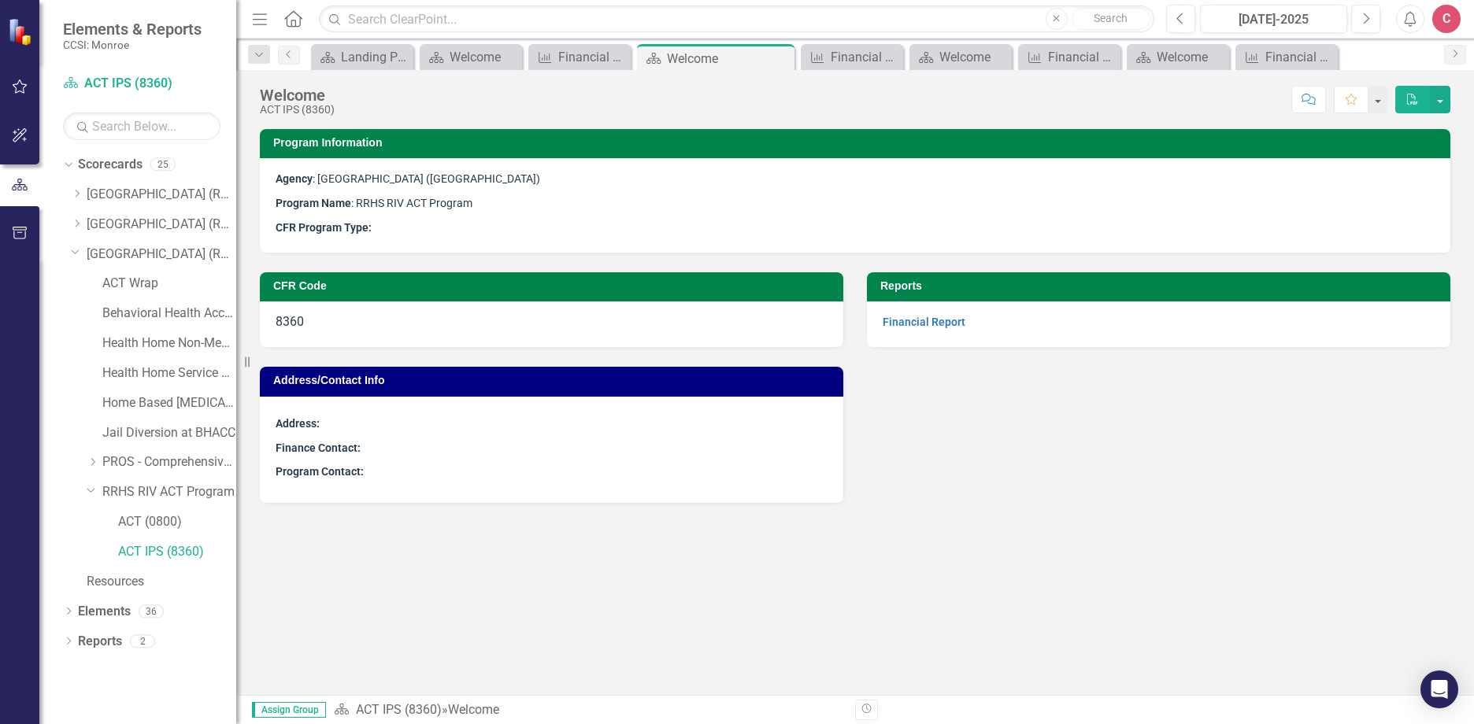
click at [911, 309] on div "Financial Report" at bounding box center [1158, 325] width 583 height 46
click at [914, 318] on link "Financial Report" at bounding box center [924, 322] width 83 height 13
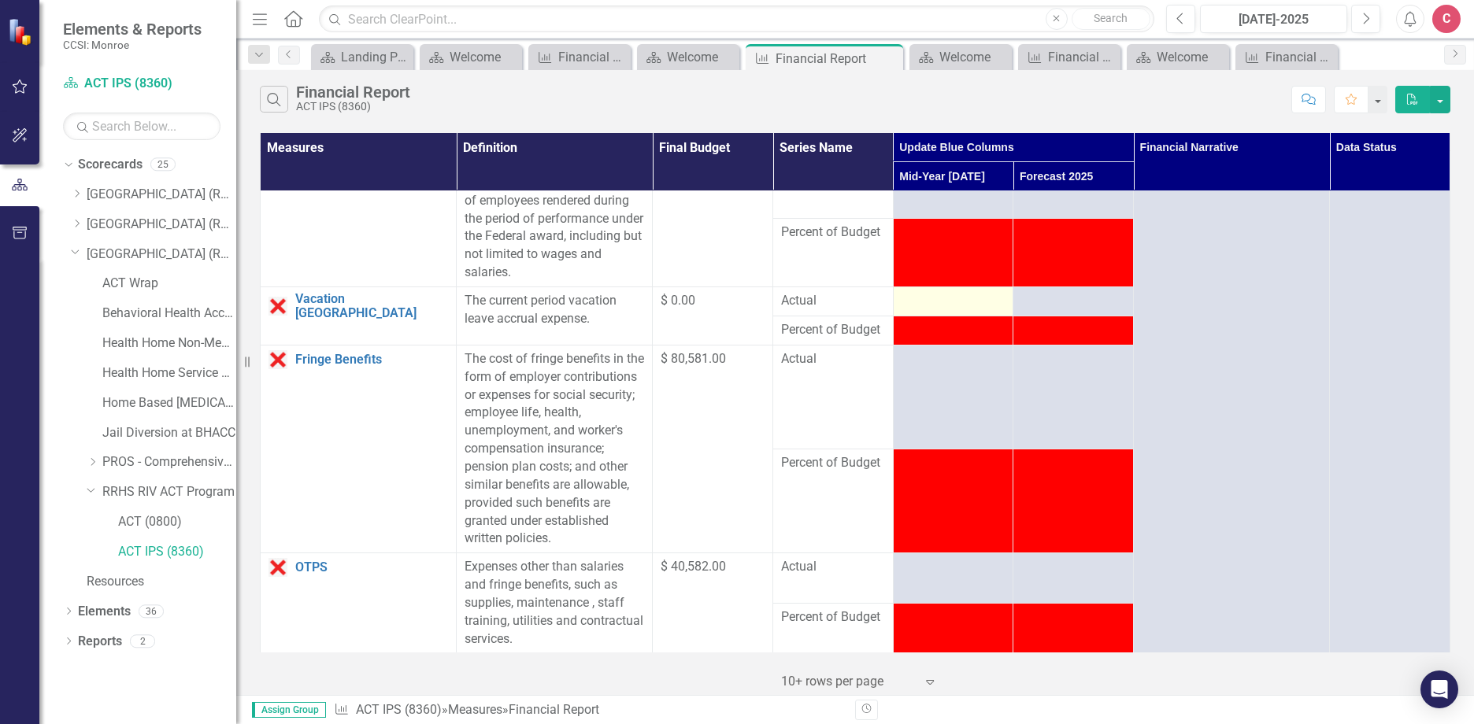
scroll to position [79, 0]
